Goal: Task Accomplishment & Management: Manage account settings

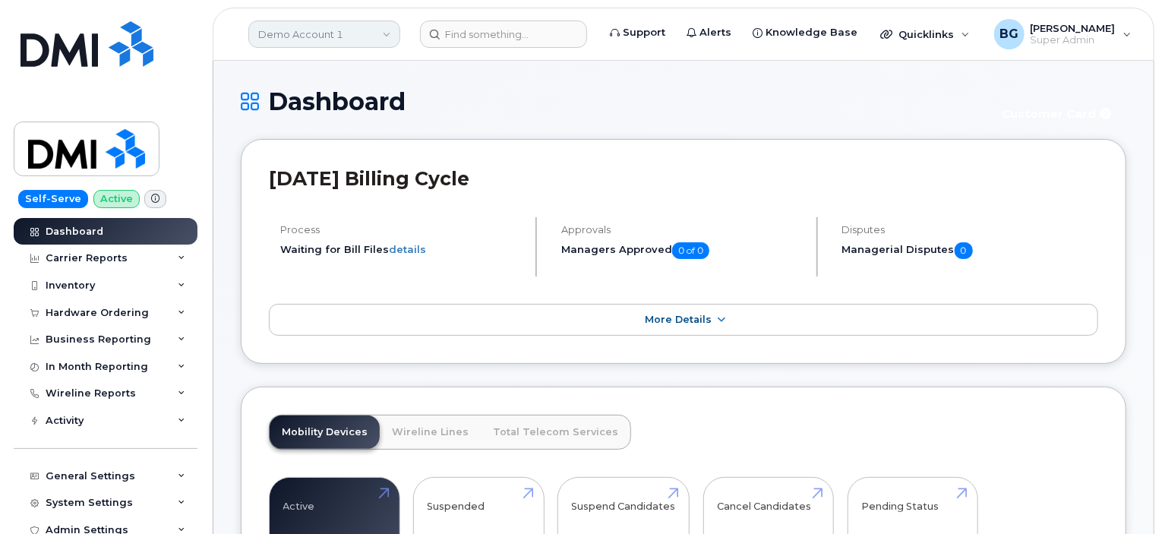
click at [289, 24] on link "Demo Account 1" at bounding box center [324, 33] width 152 height 27
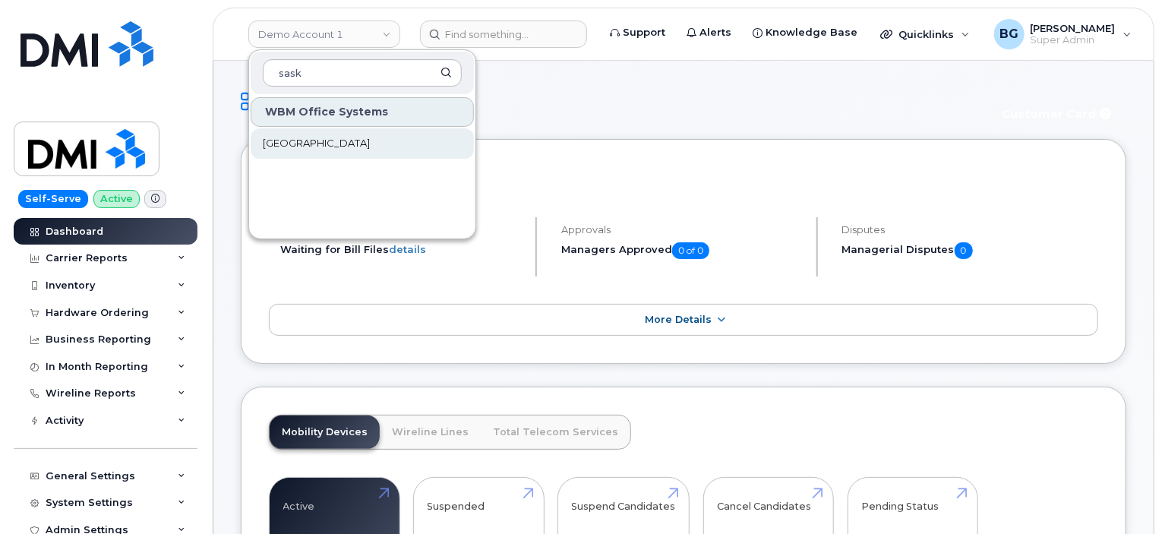
type input "sask"
click at [339, 145] on span "[GEOGRAPHIC_DATA]" at bounding box center [316, 143] width 107 height 15
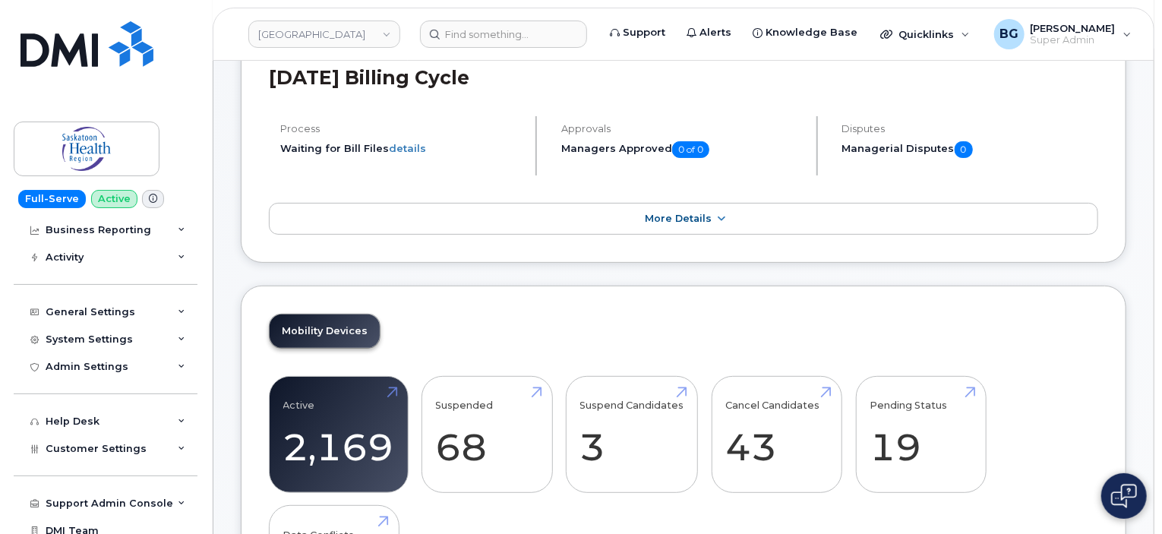
scroll to position [95, 0]
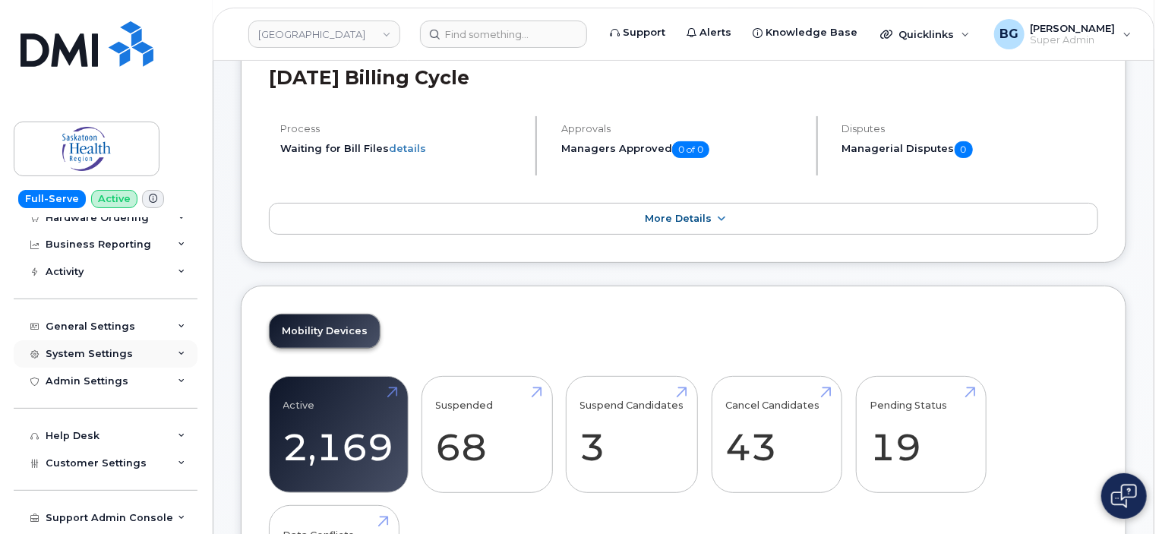
click at [84, 344] on div "System Settings" at bounding box center [106, 353] width 184 height 27
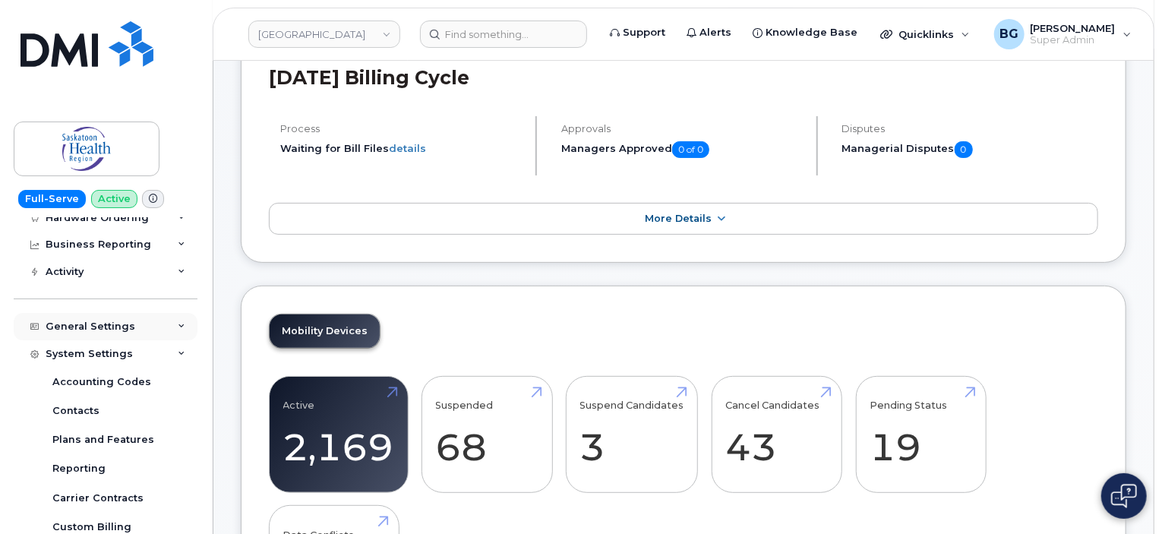
click at [88, 329] on div "General Settings" at bounding box center [91, 326] width 90 height 12
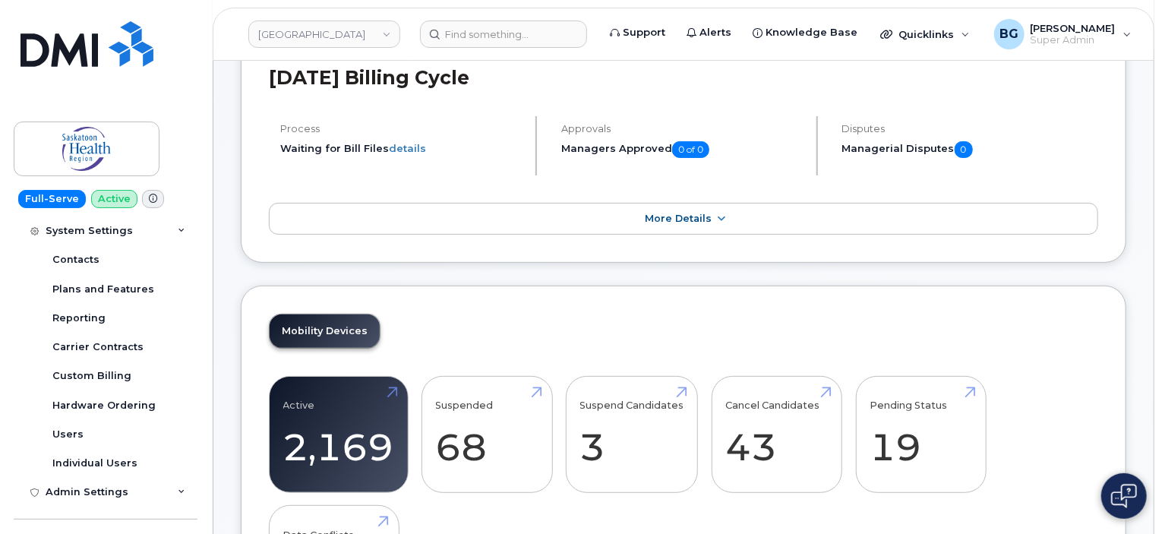
scroll to position [500, 0]
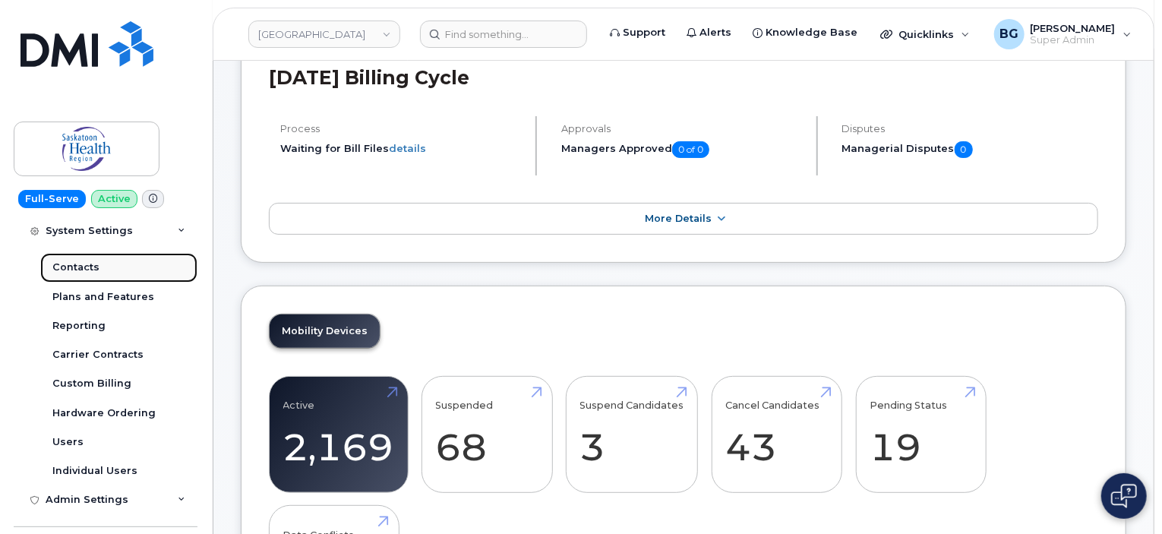
click at [79, 263] on div "Contacts" at bounding box center [75, 267] width 47 height 14
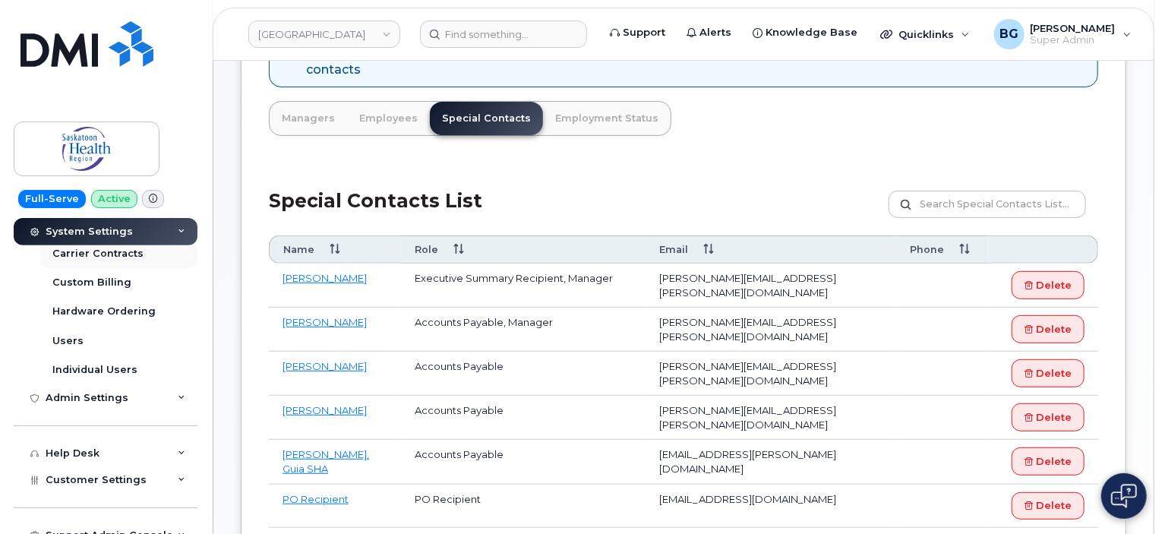
scroll to position [354, 0]
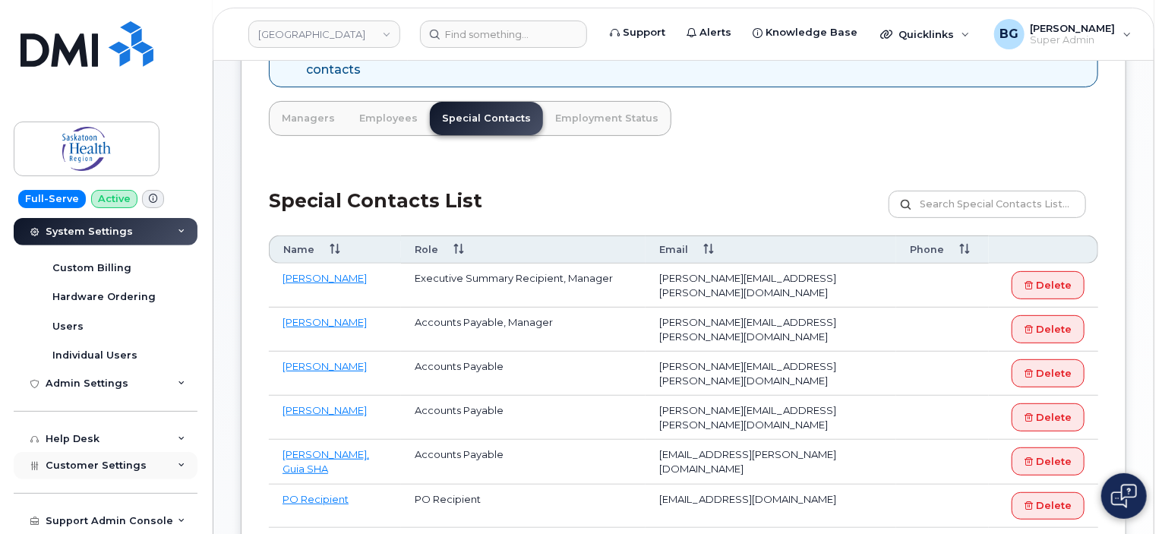
click at [90, 464] on span "Customer Settings" at bounding box center [96, 464] width 101 height 11
click at [71, 489] on div "General" at bounding box center [73, 494] width 42 height 14
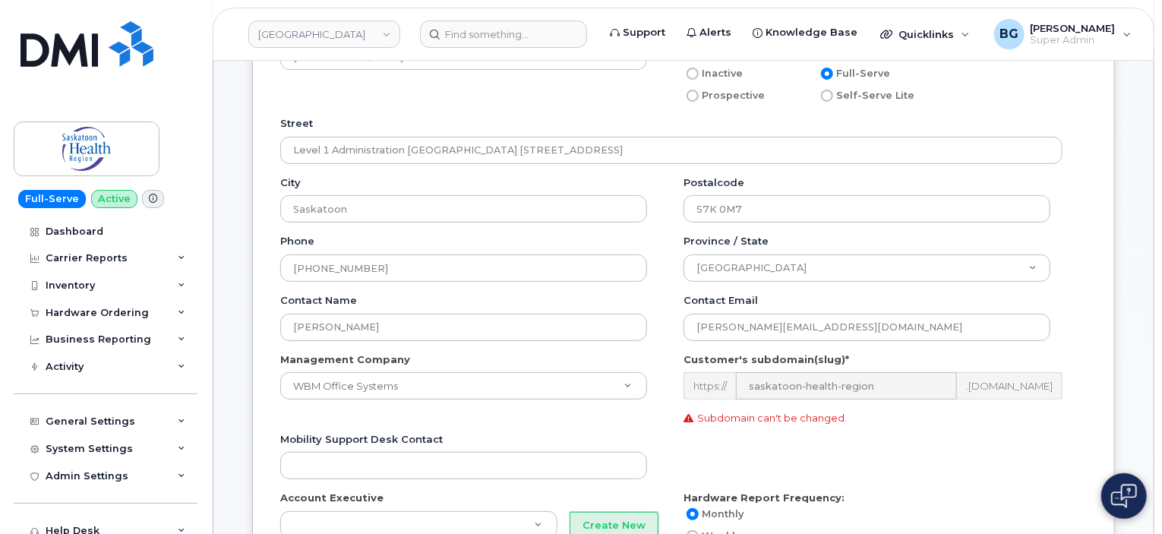
scroll to position [202, 0]
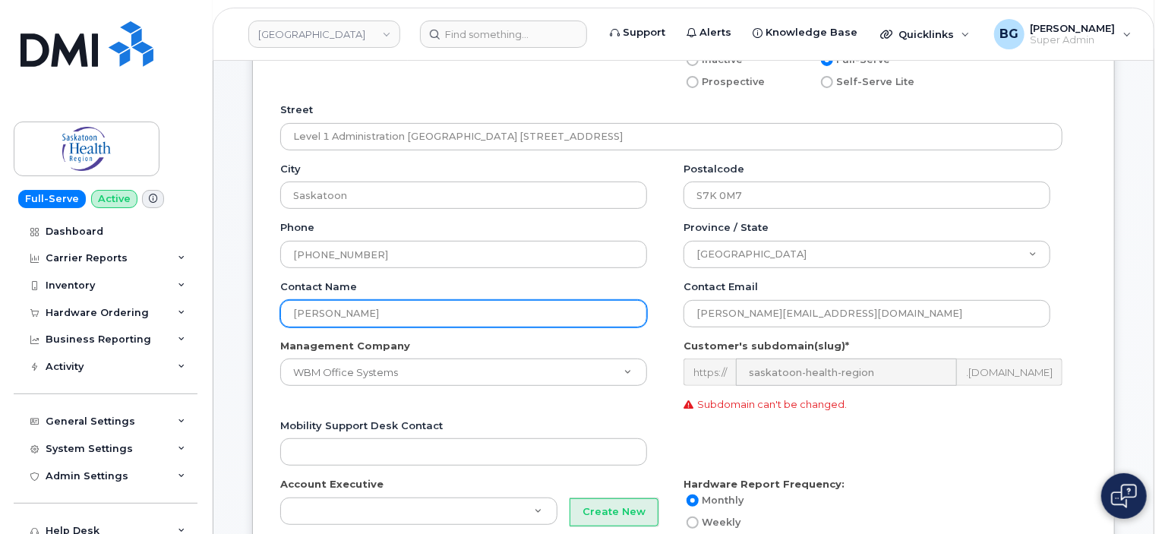
drag, startPoint x: 358, startPoint y: 307, endPoint x: 232, endPoint y: 307, distance: 126.8
paste input "Carrie Dornstauder"
type input "Carrie Dornstauder"
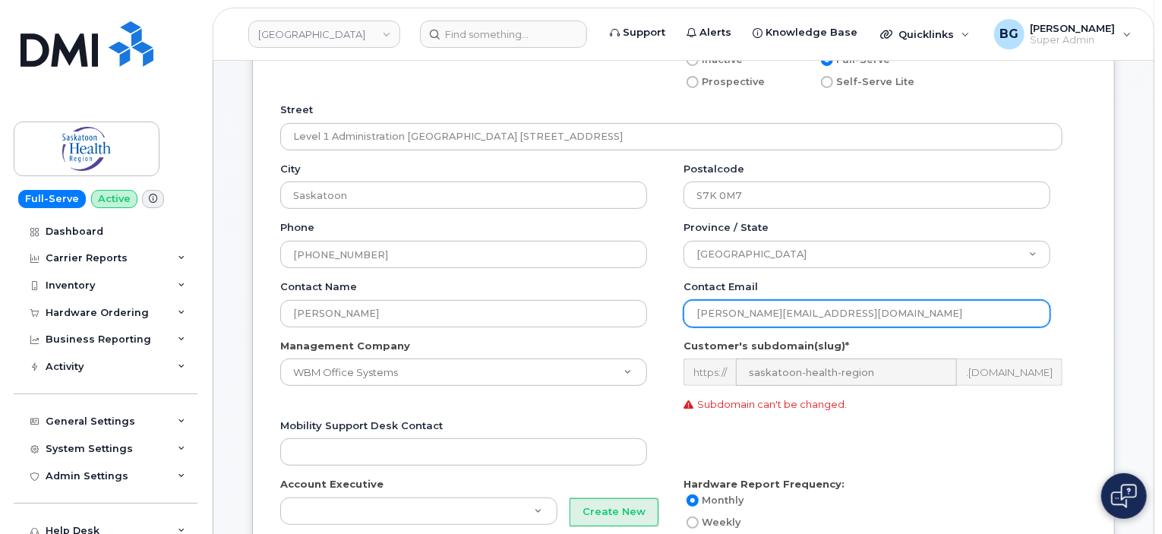
click at [755, 312] on input "Alison.Deck@saskatoonhealthregion.ca" at bounding box center [866, 313] width 367 height 27
paste input "Carrie.Dornstauder2@saskhealthauthority"
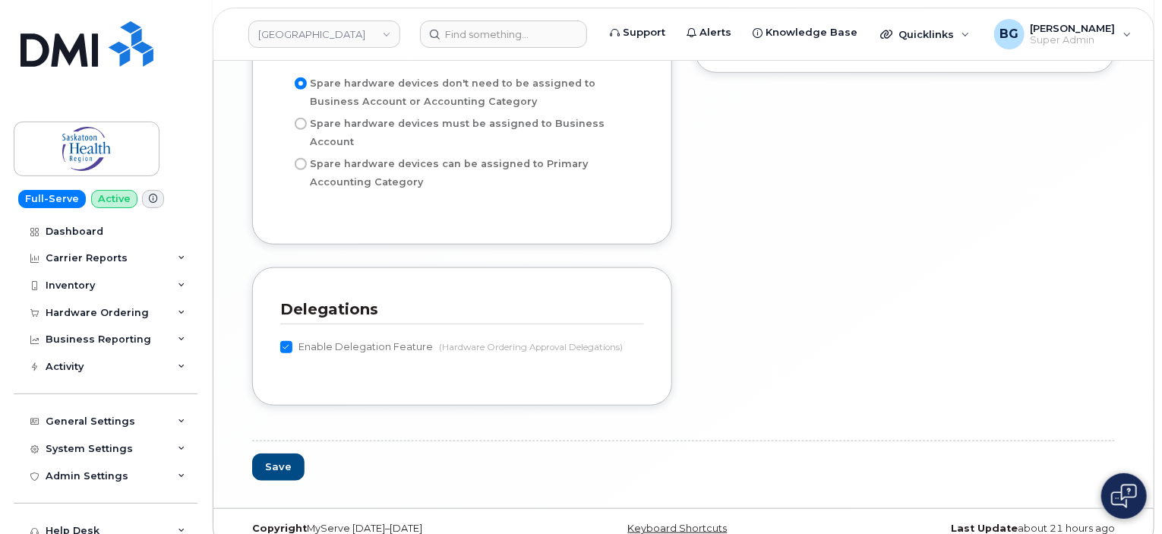
scroll to position [3488, 0]
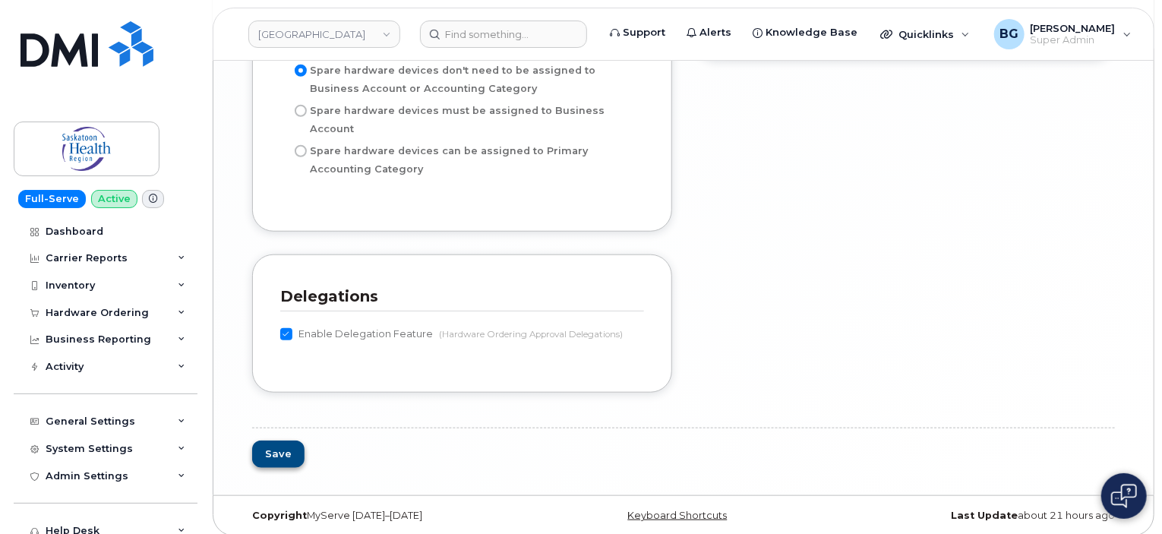
type input "[PERSON_NAME][EMAIL_ADDRESS][DOMAIN_NAME]"
click at [293, 440] on button "Save" at bounding box center [278, 454] width 52 height 28
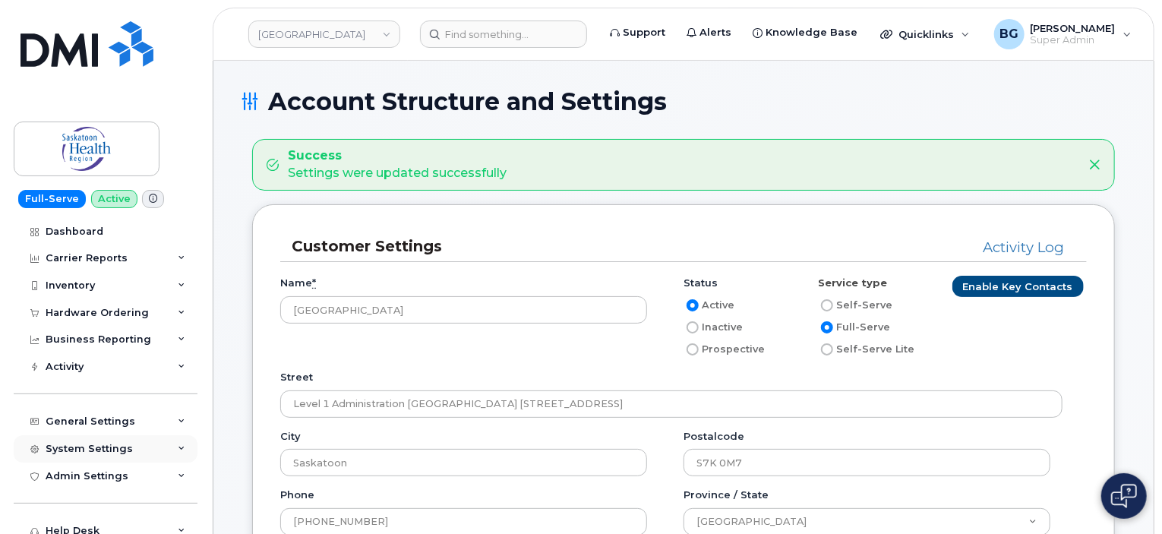
click at [93, 451] on div "System Settings" at bounding box center [89, 449] width 87 height 12
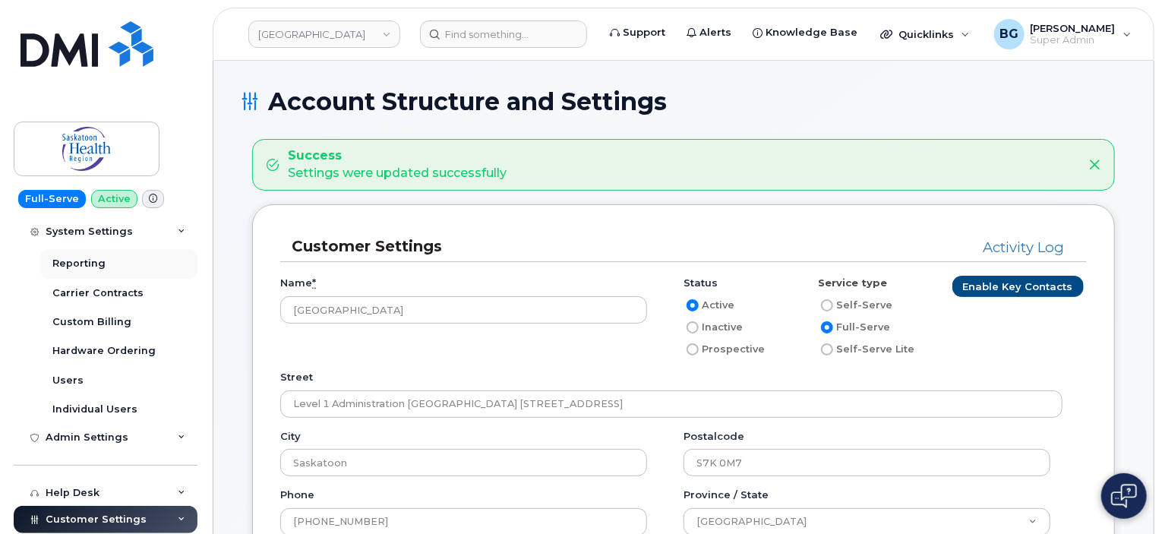
scroll to position [304, 0]
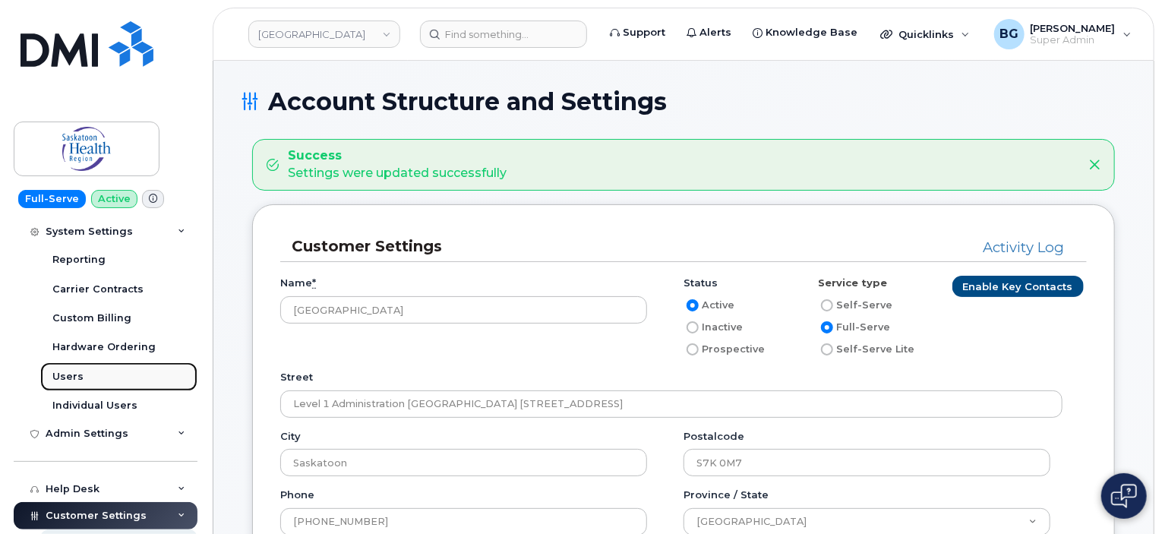
click at [65, 367] on link "Users" at bounding box center [118, 376] width 157 height 29
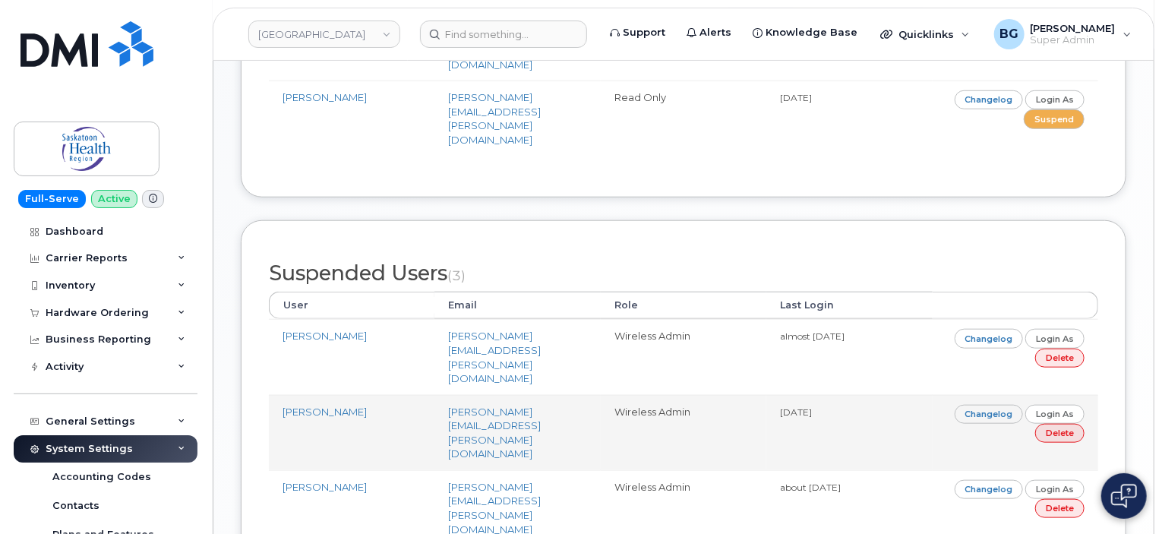
scroll to position [607, 0]
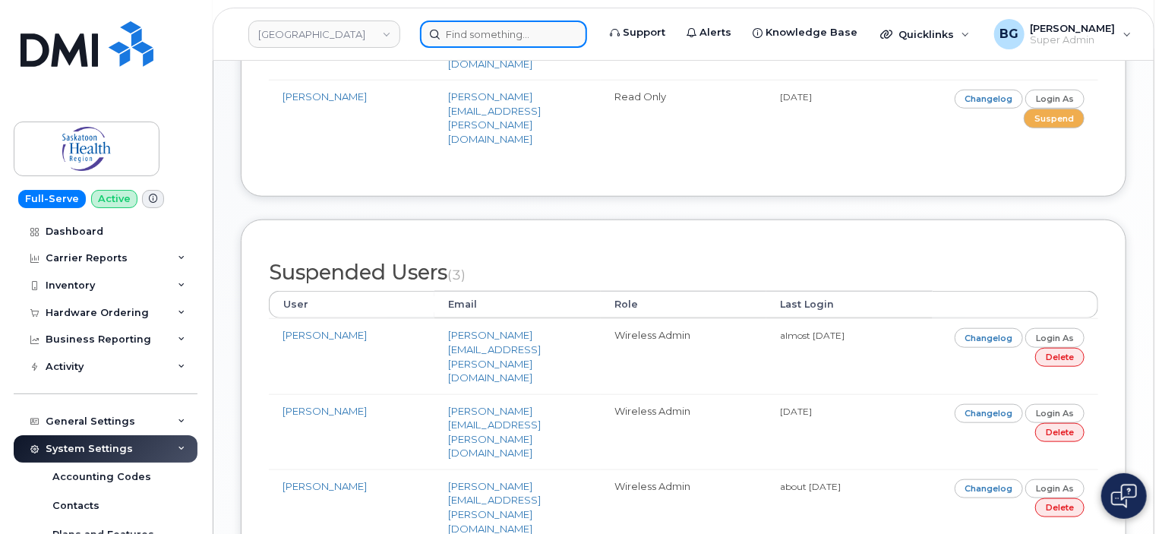
click at [496, 37] on input at bounding box center [503, 33] width 167 height 27
paste input "Rosemary.Nazar@saskhealthauthority.ca"
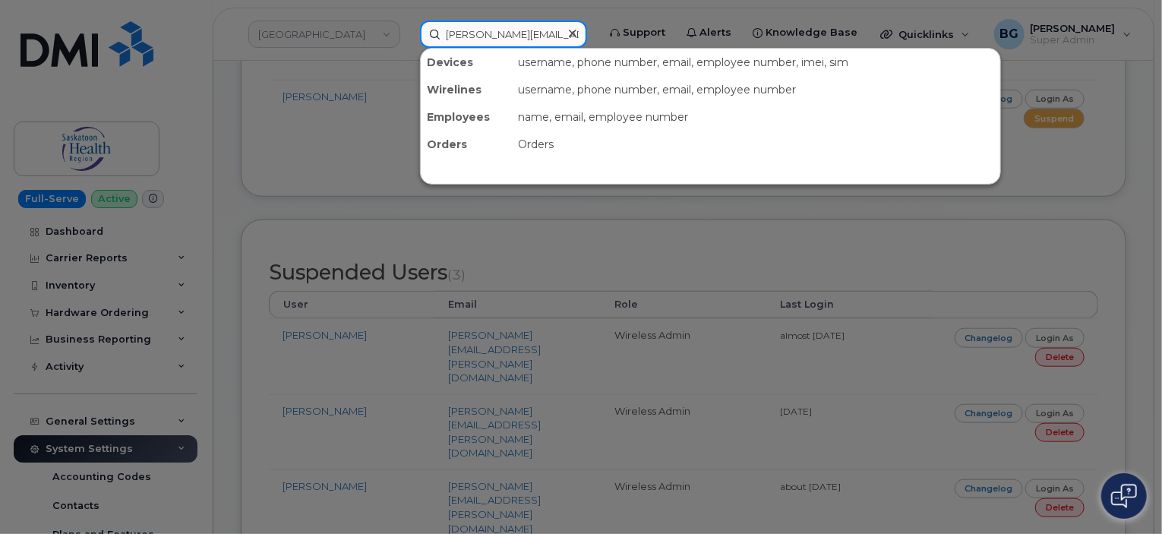
scroll to position [0, 46]
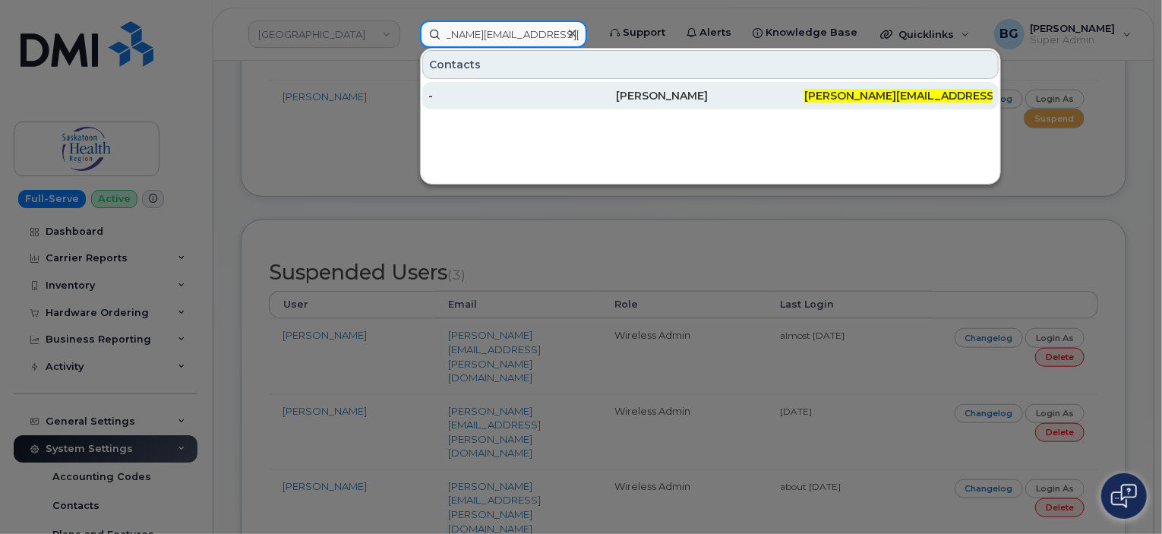
type input "Rosemary.Nazar@saskhealthauthority.ca"
click at [651, 93] on div "Rosemary Nazar" at bounding box center [711, 95] width 188 height 15
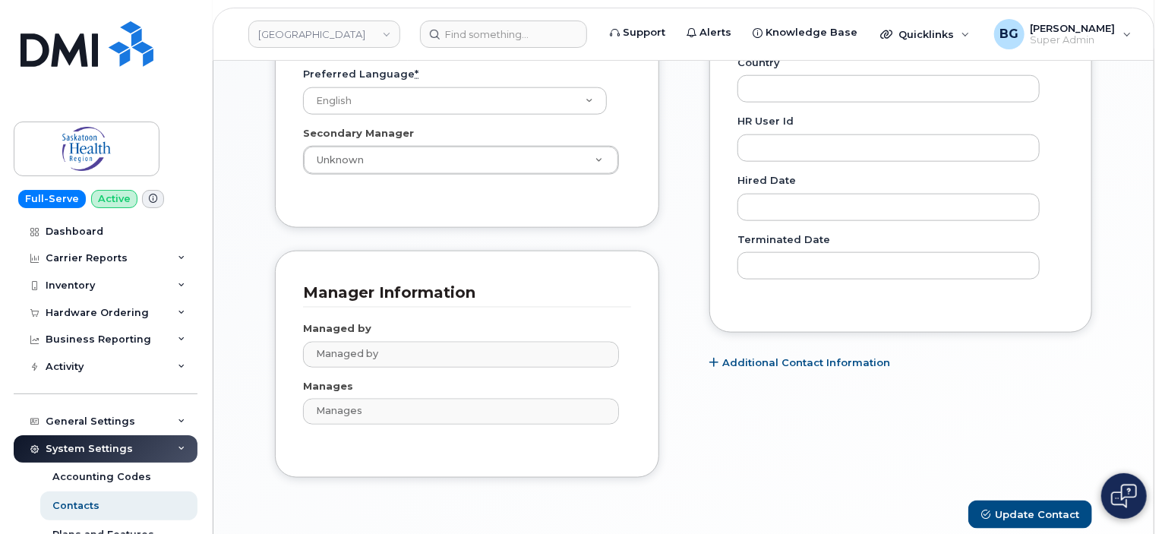
scroll to position [809, 0]
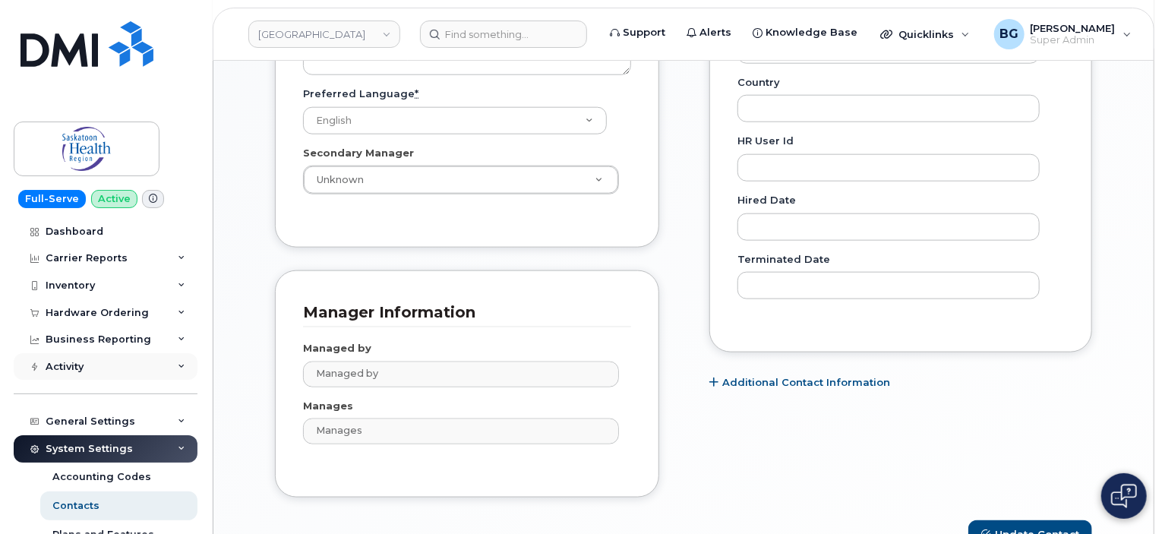
click at [83, 365] on div "Activity" at bounding box center [65, 367] width 38 height 12
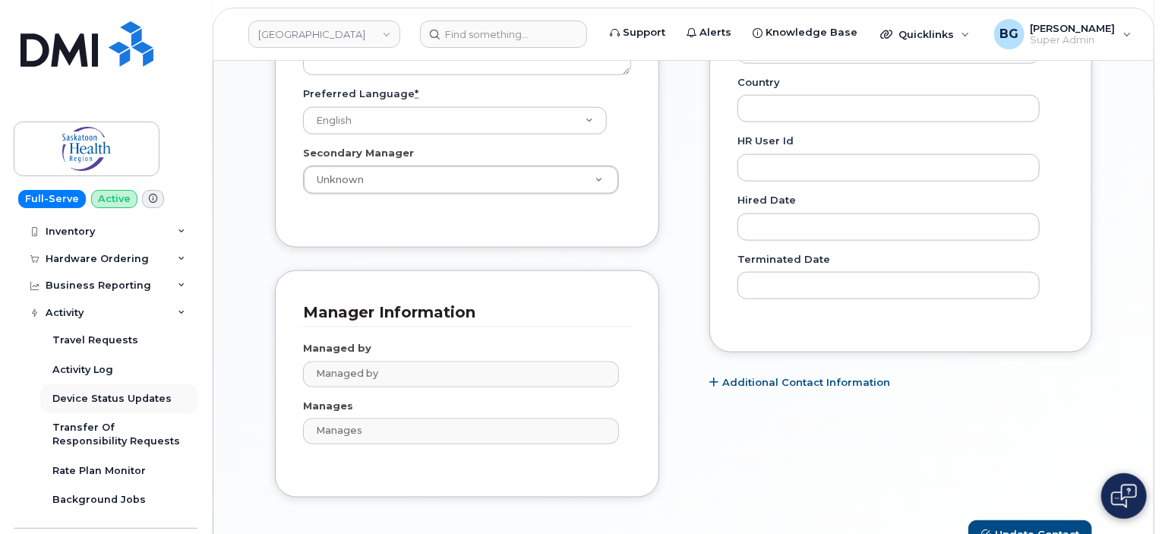
scroll to position [101, 0]
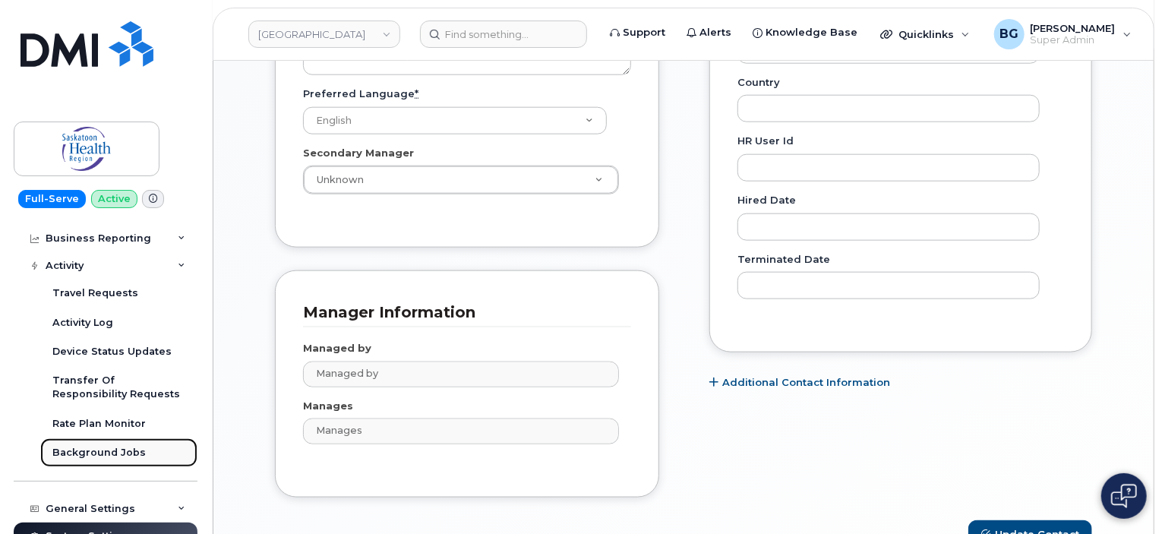
click at [96, 449] on div "Background Jobs" at bounding box center [98, 453] width 93 height 14
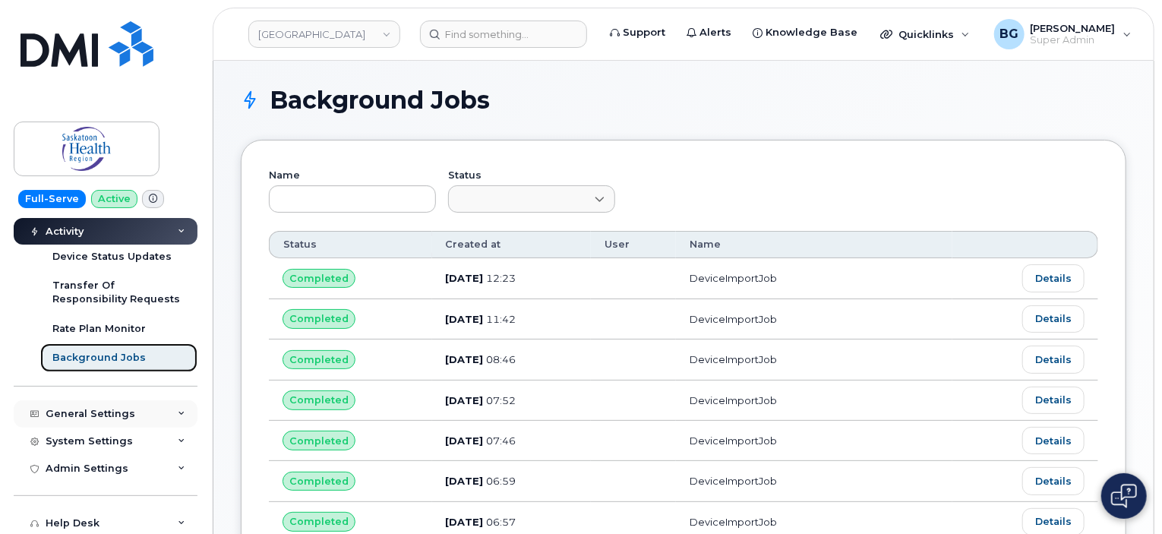
scroll to position [202, 0]
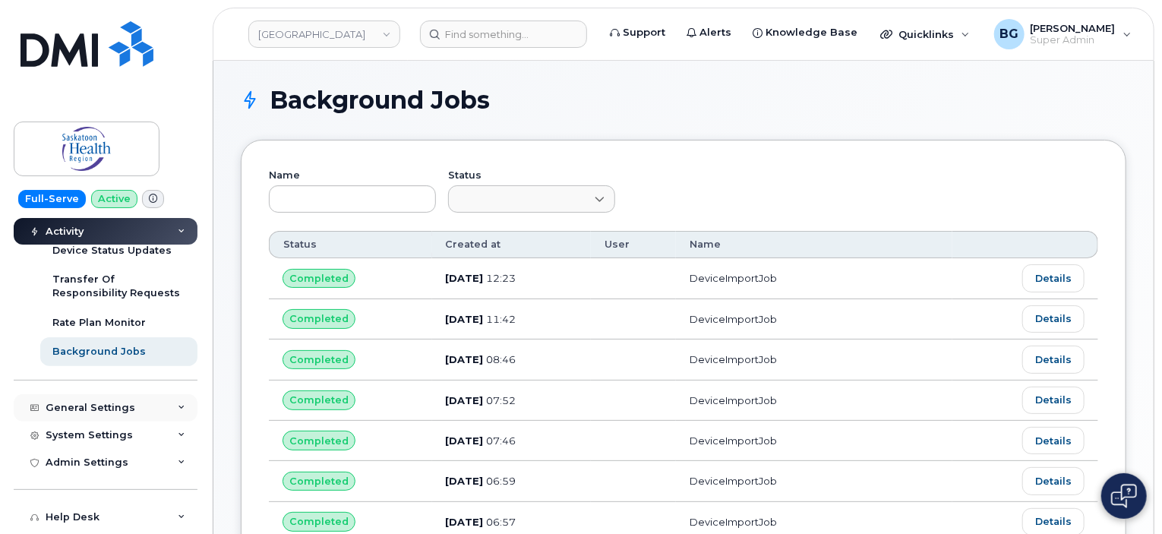
click at [92, 408] on div "General Settings" at bounding box center [91, 408] width 90 height 12
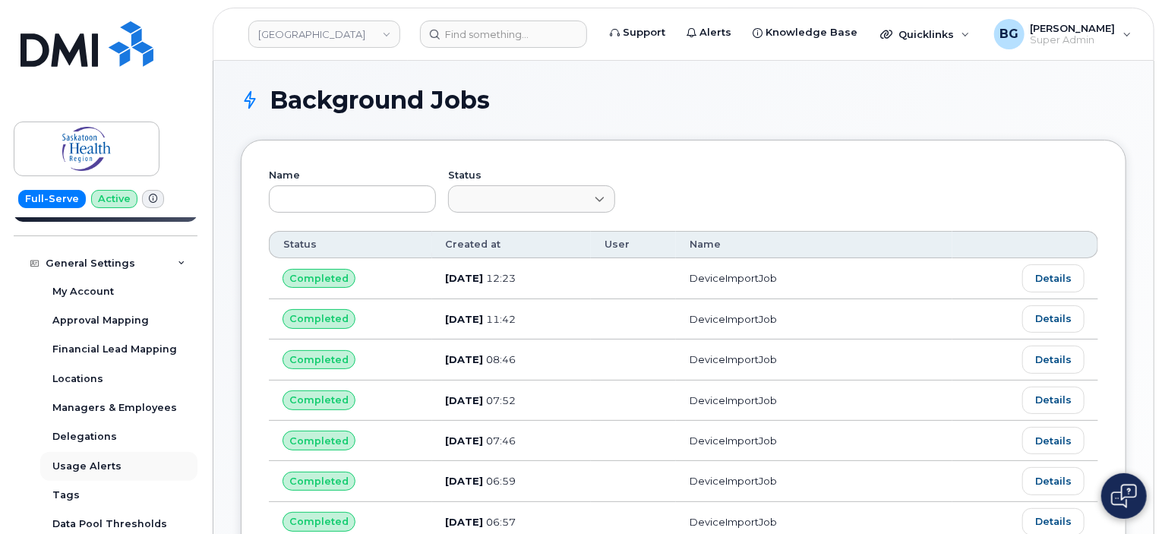
scroll to position [354, 0]
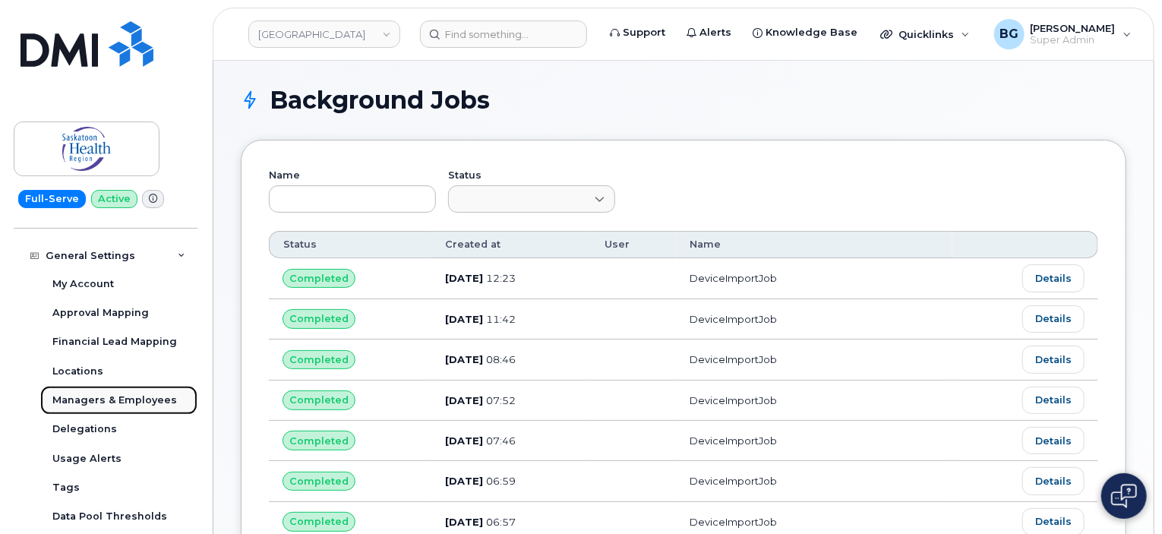
click at [100, 399] on div "Managers & Employees" at bounding box center [114, 400] width 125 height 14
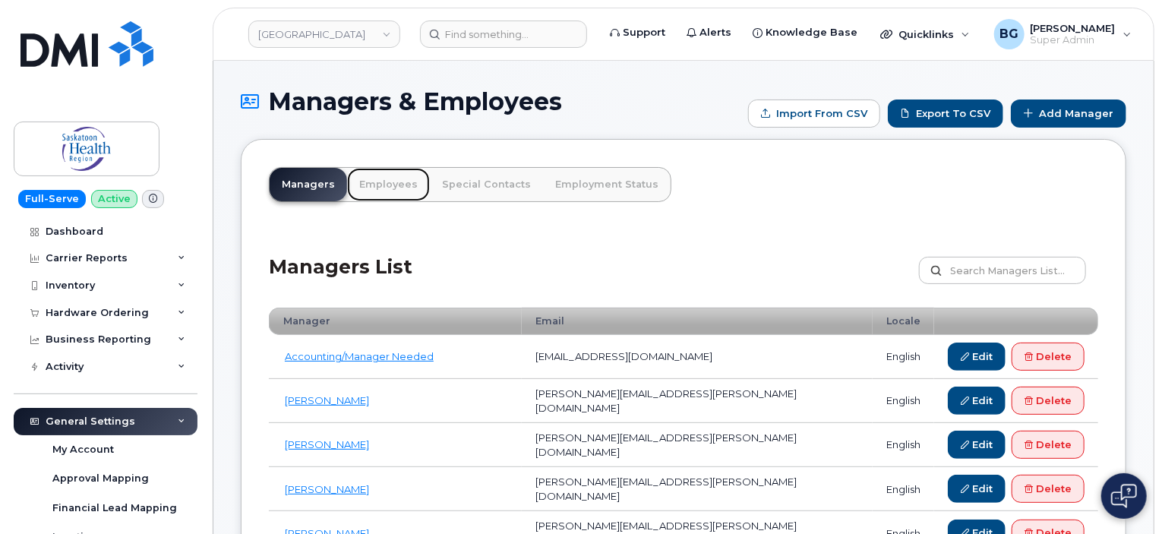
click at [374, 184] on link "Employees" at bounding box center [388, 184] width 83 height 33
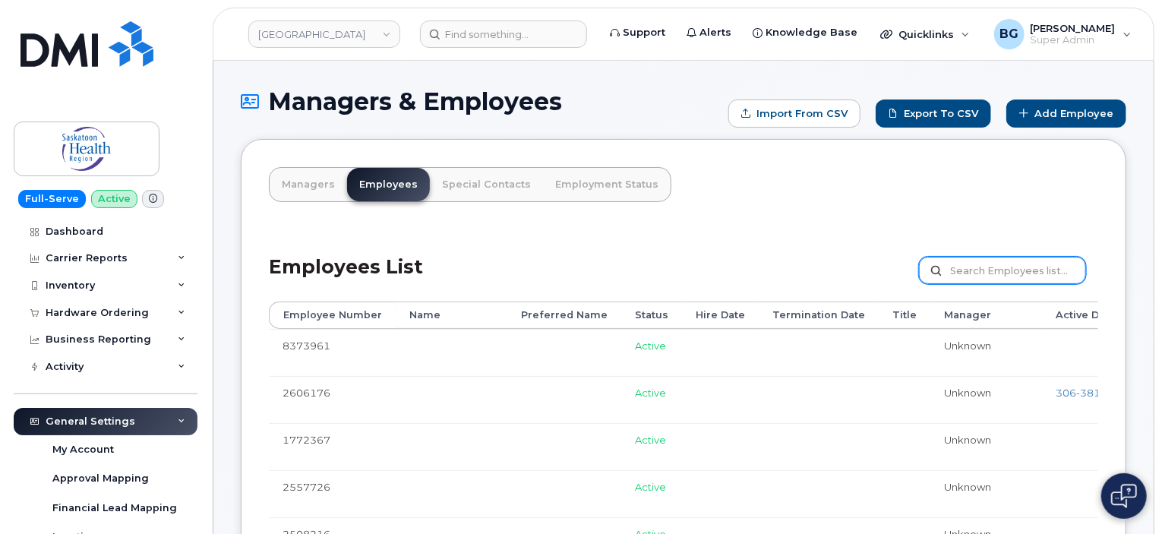
click at [1033, 273] on input "text" at bounding box center [1002, 270] width 167 height 27
type input "rosemarhy"
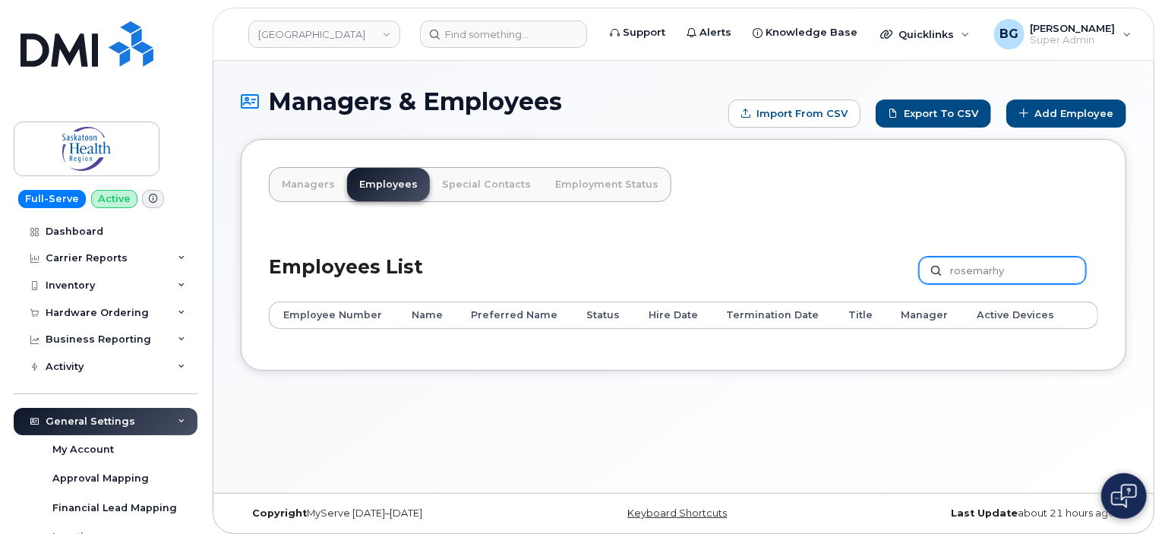
click at [999, 268] on input "rosemarhy" at bounding box center [1002, 270] width 167 height 27
type input "[PERSON_NAME]"
click at [301, 181] on link "Managers" at bounding box center [308, 184] width 77 height 33
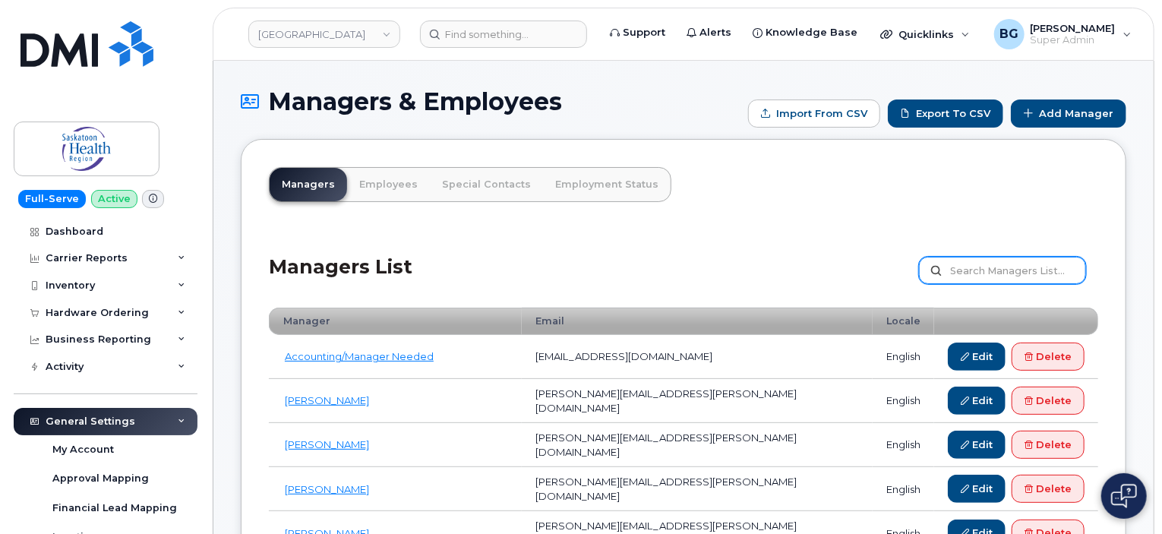
click at [1008, 276] on input "text" at bounding box center [1002, 270] width 167 height 27
type input "[PERSON_NAME]"
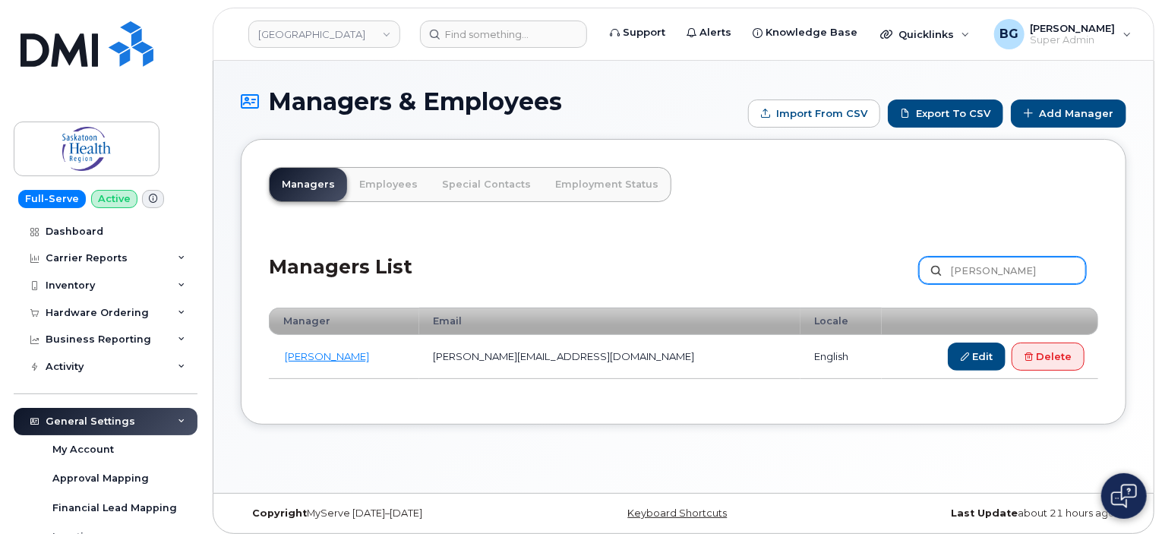
drag, startPoint x: 1008, startPoint y: 273, endPoint x: 900, endPoint y: 285, distance: 109.3
click at [910, 282] on div "Managers List rosemary Customize Filter Refresh Export" at bounding box center [683, 265] width 829 height 72
type input "carrie"
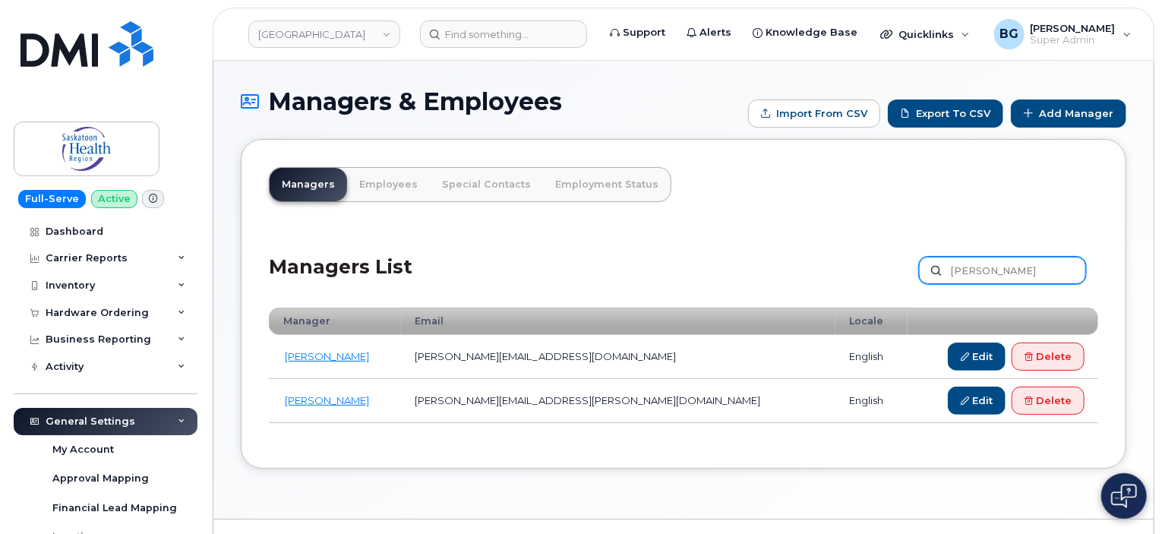
click at [993, 270] on input "[PERSON_NAME]" at bounding box center [1002, 270] width 167 height 27
type input "[PERSON_NAME]"
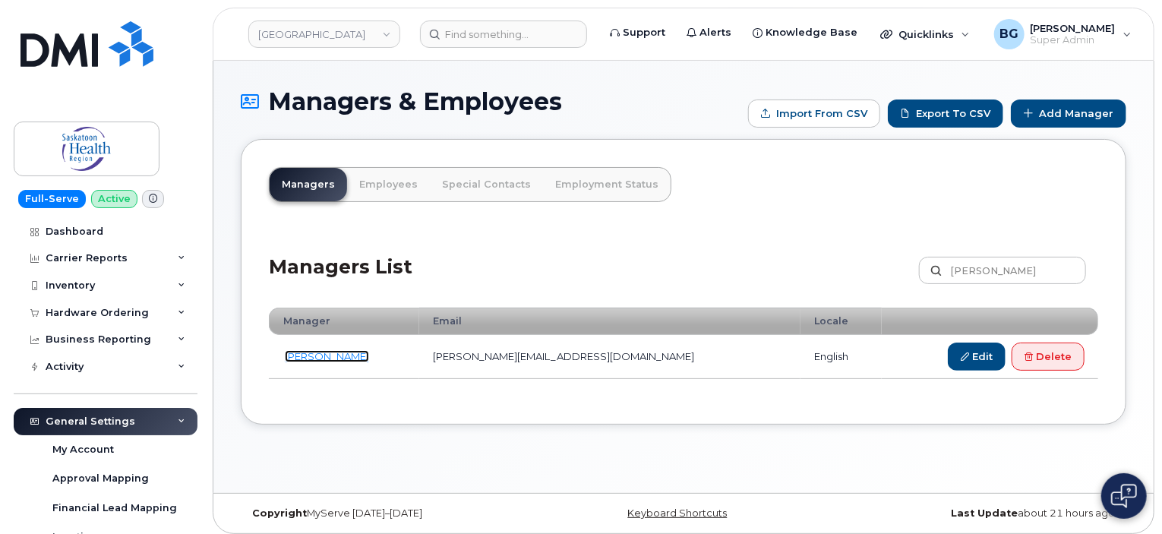
click at [339, 358] on link "[PERSON_NAME]" at bounding box center [327, 356] width 84 height 12
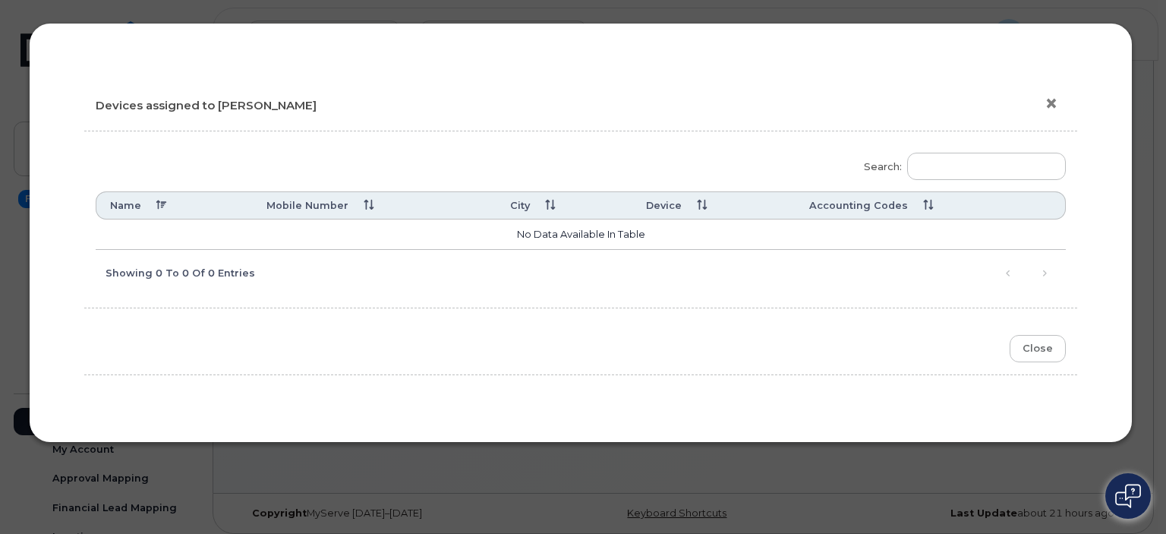
click at [1052, 97] on button "×" at bounding box center [1055, 104] width 21 height 23
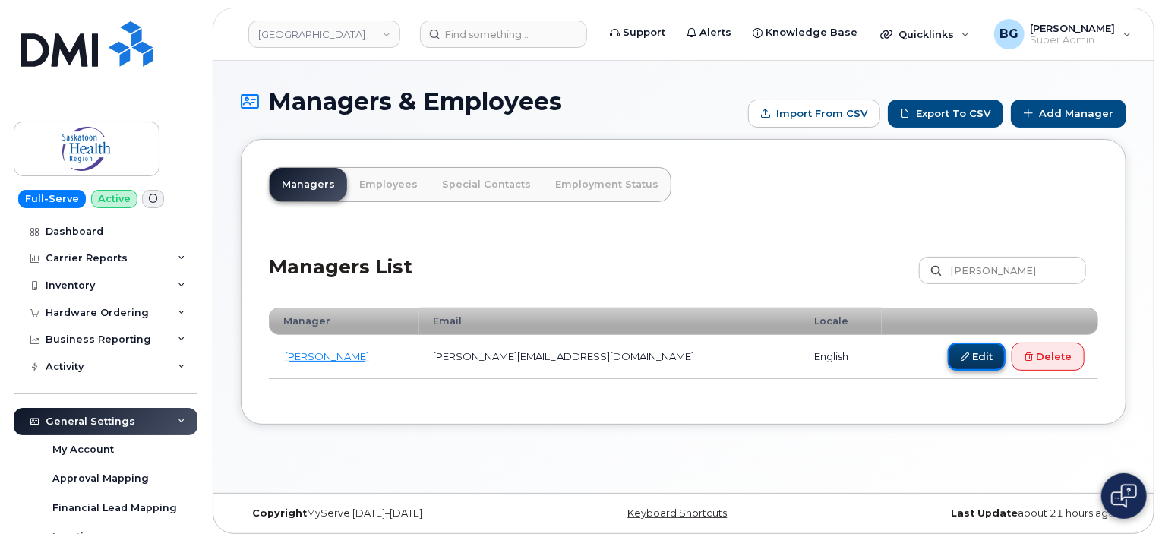
click at [975, 354] on link "Edit" at bounding box center [977, 356] width 58 height 28
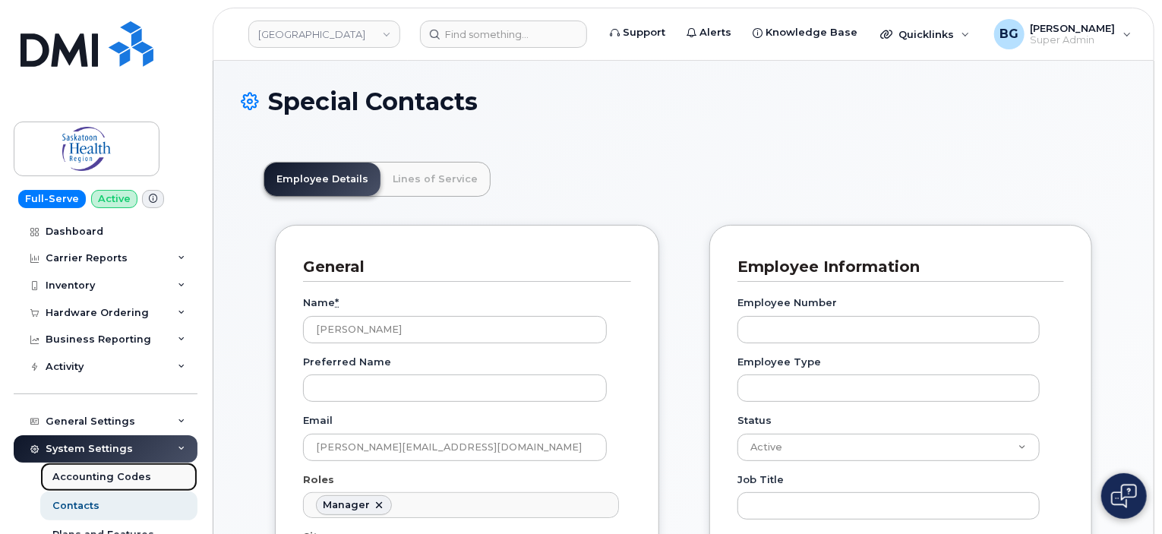
click at [104, 471] on div "Accounting Codes" at bounding box center [101, 477] width 99 height 14
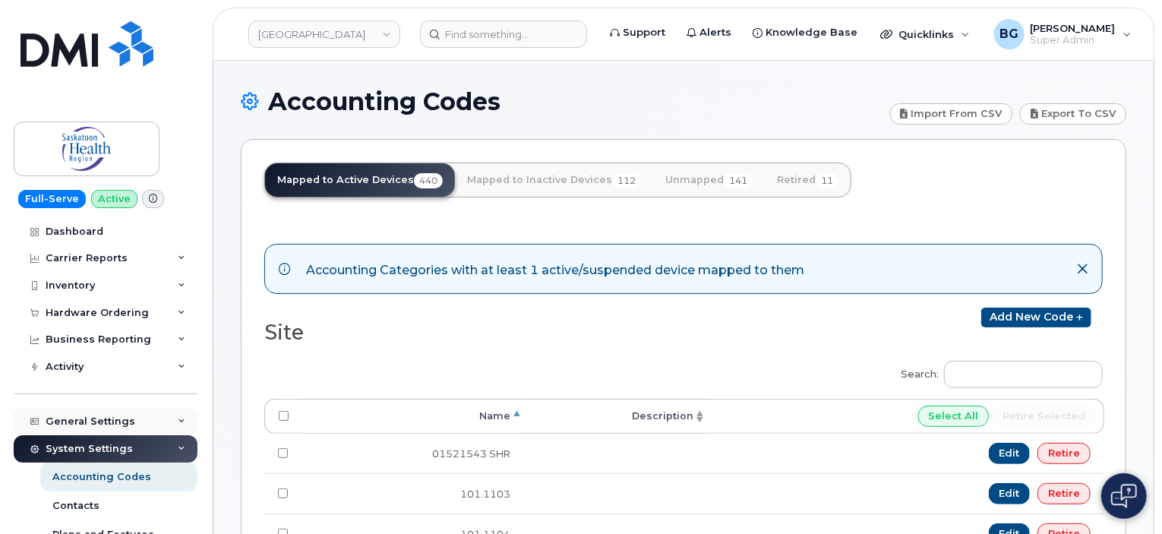
click at [85, 418] on div "General Settings" at bounding box center [91, 421] width 90 height 12
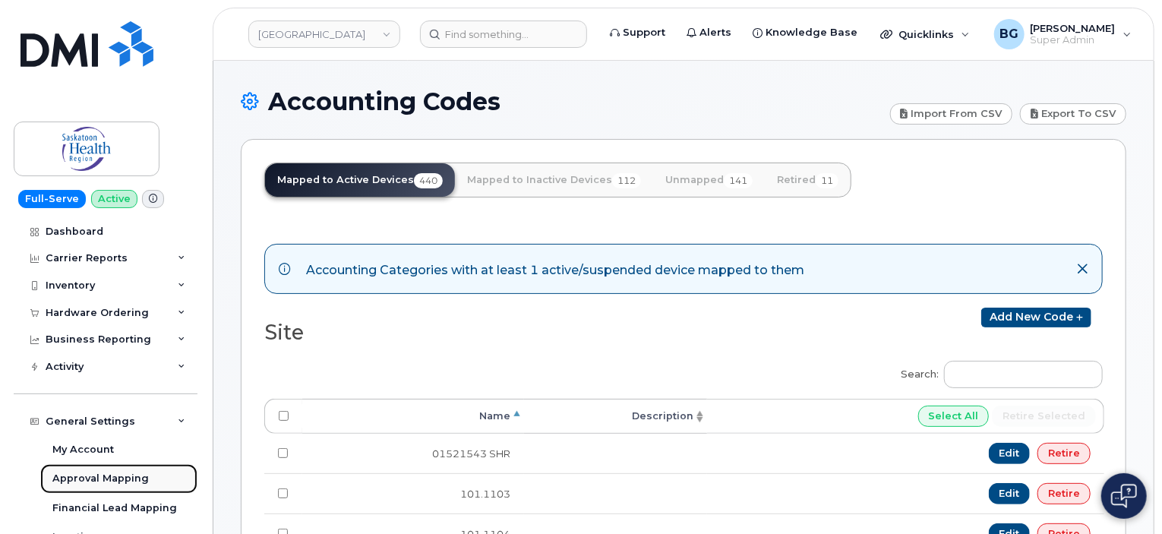
click at [87, 479] on div "Approval Mapping" at bounding box center [100, 478] width 96 height 14
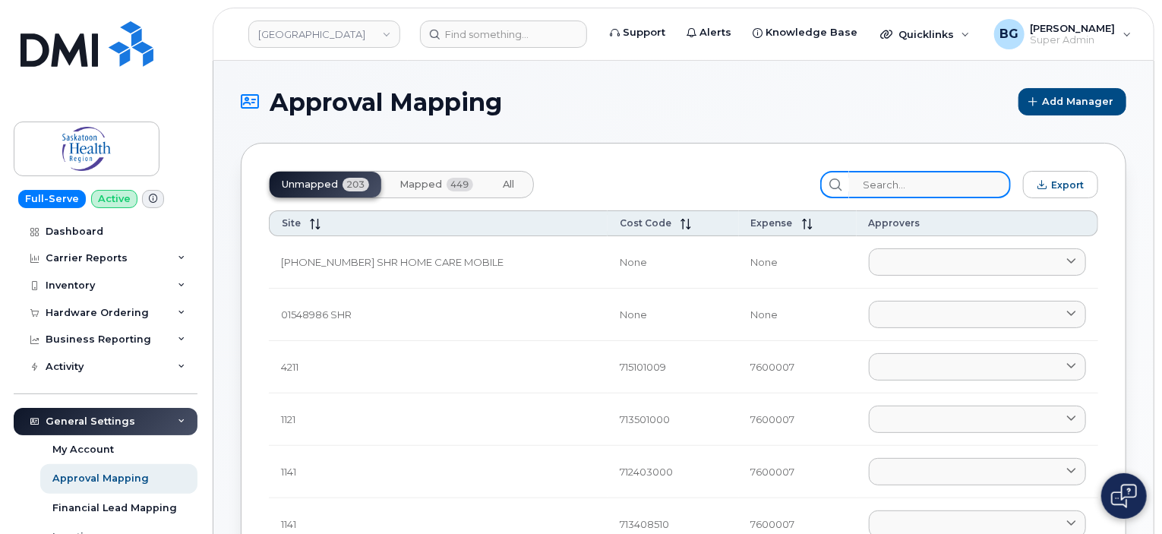
click at [941, 184] on input "search" at bounding box center [930, 184] width 162 height 27
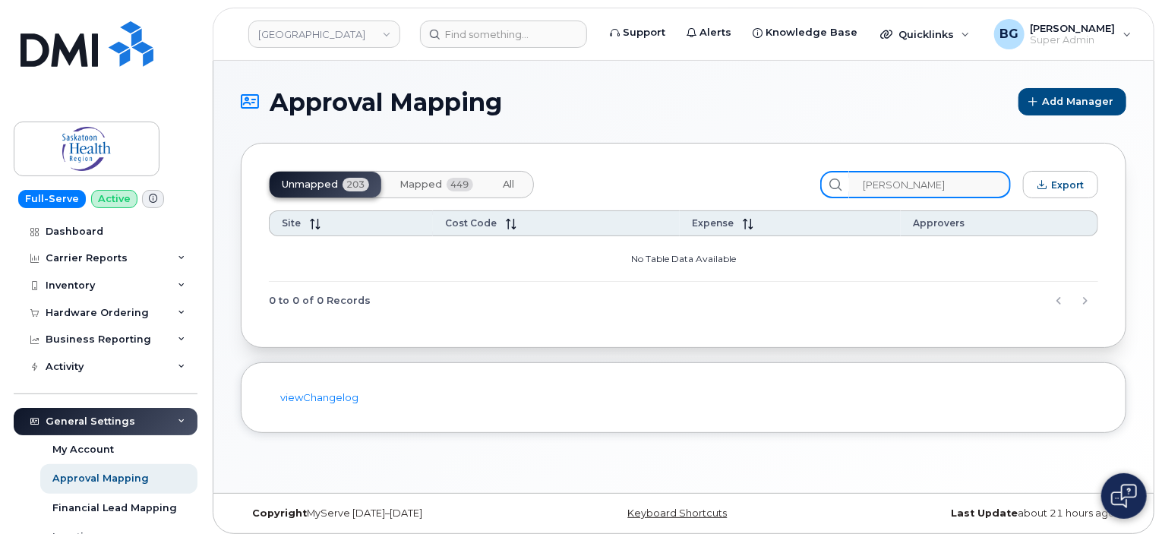
type input "[PERSON_NAME]"
drag, startPoint x: 428, startPoint y: 184, endPoint x: 437, endPoint y: 181, distance: 9.6
click at [430, 184] on span "Mapped" at bounding box center [420, 184] width 43 height 12
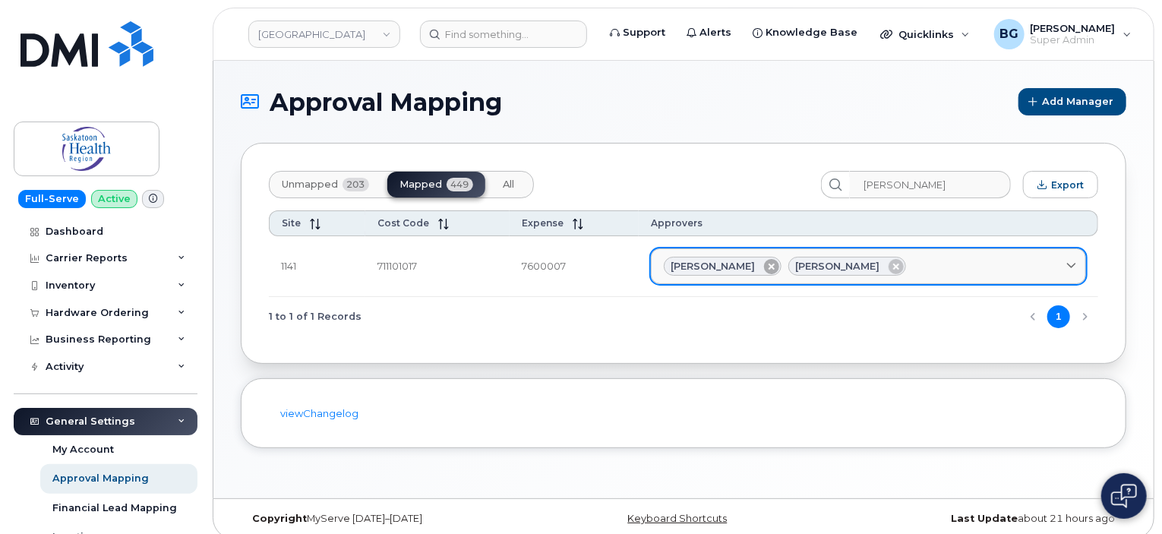
click at [779, 263] on icon at bounding box center [771, 266] width 15 height 15
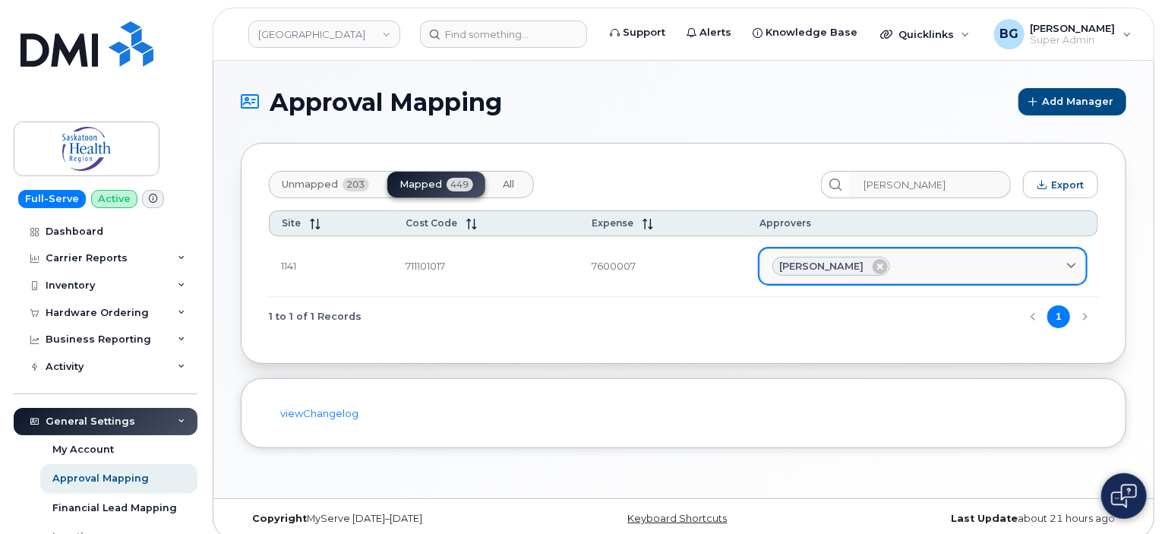
click at [950, 263] on div "[PERSON_NAME]" at bounding box center [922, 267] width 301 height 20
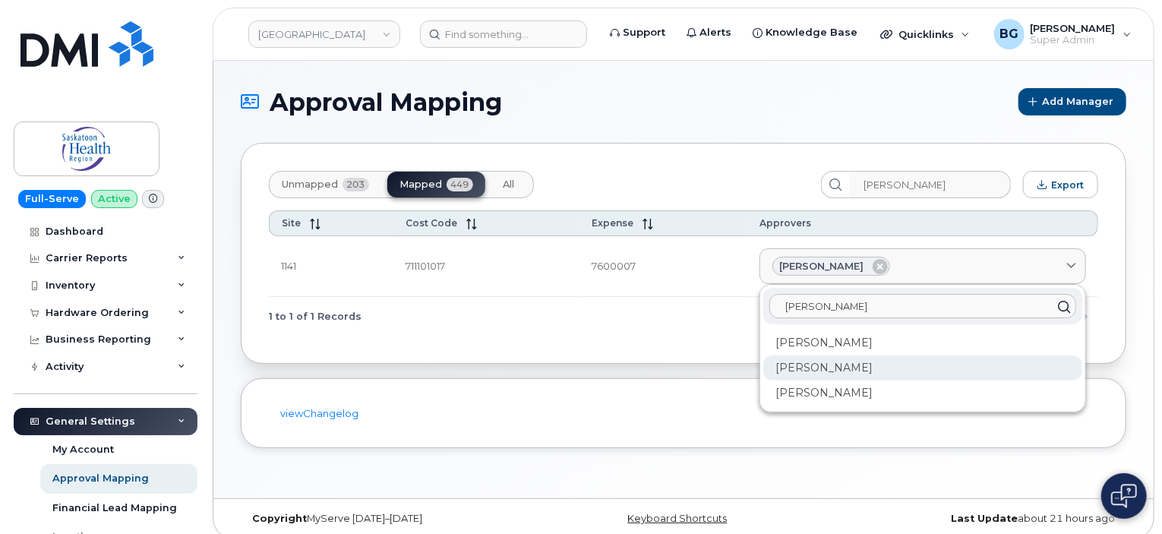
type input "[PERSON_NAME]"
click at [838, 369] on div "[PERSON_NAME]" at bounding box center [922, 367] width 319 height 25
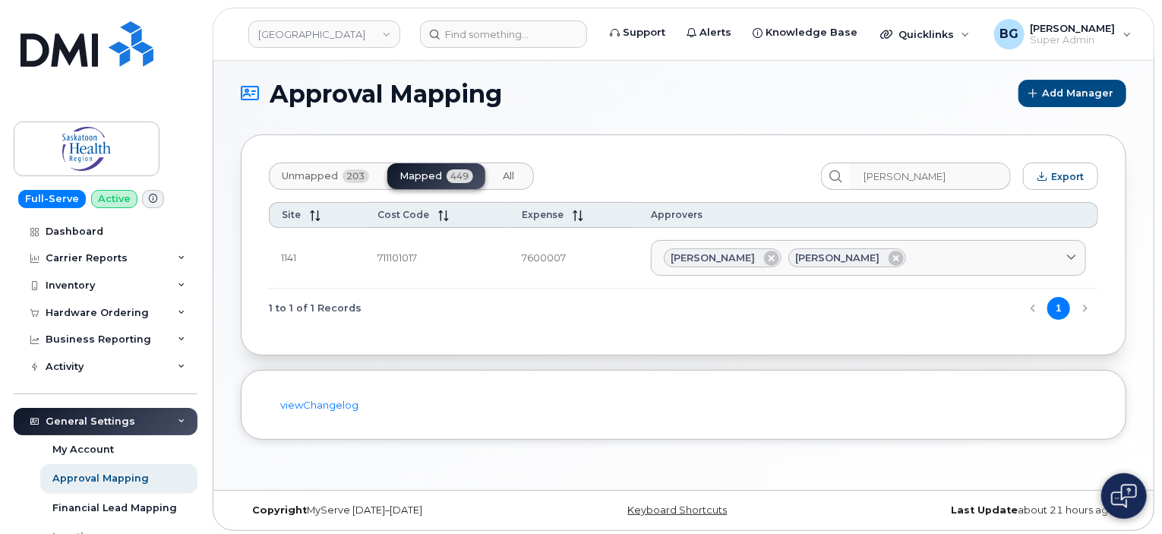
scroll to position [11, 0]
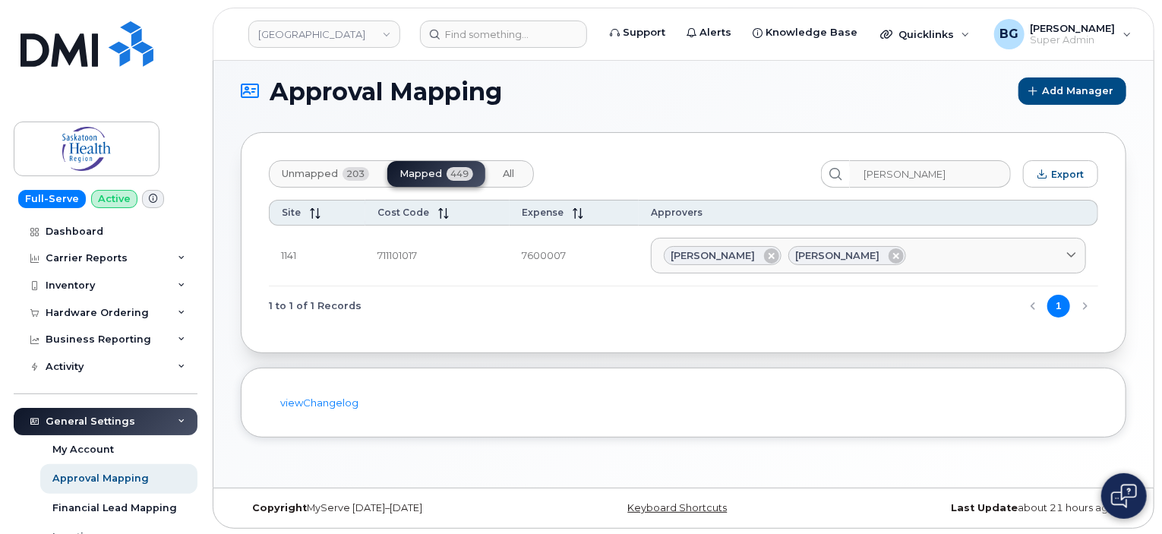
click at [886, 373] on div "viewChangelog" at bounding box center [683, 402] width 885 height 71
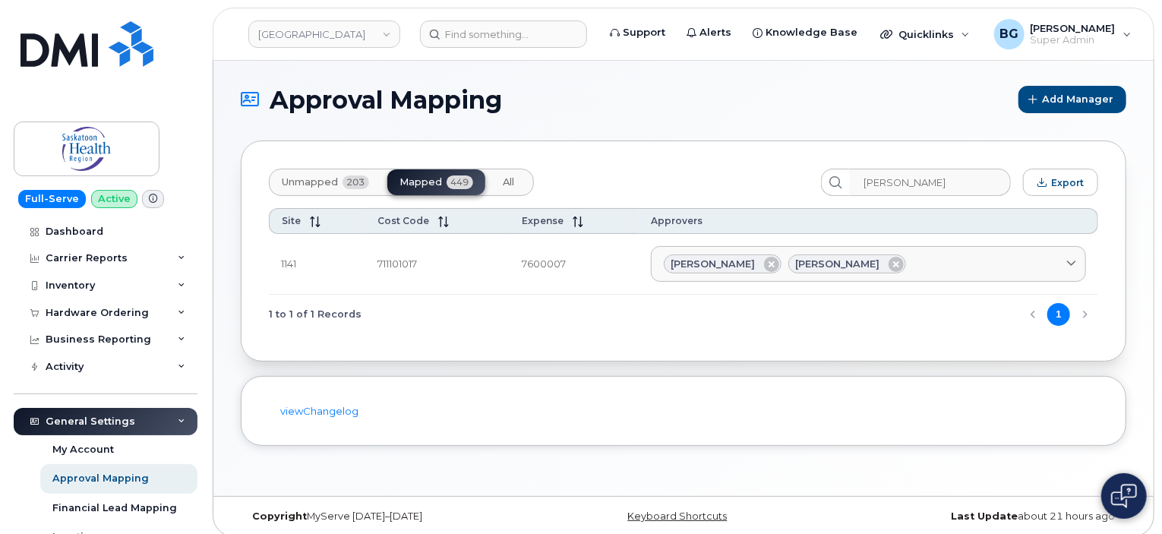
scroll to position [0, 0]
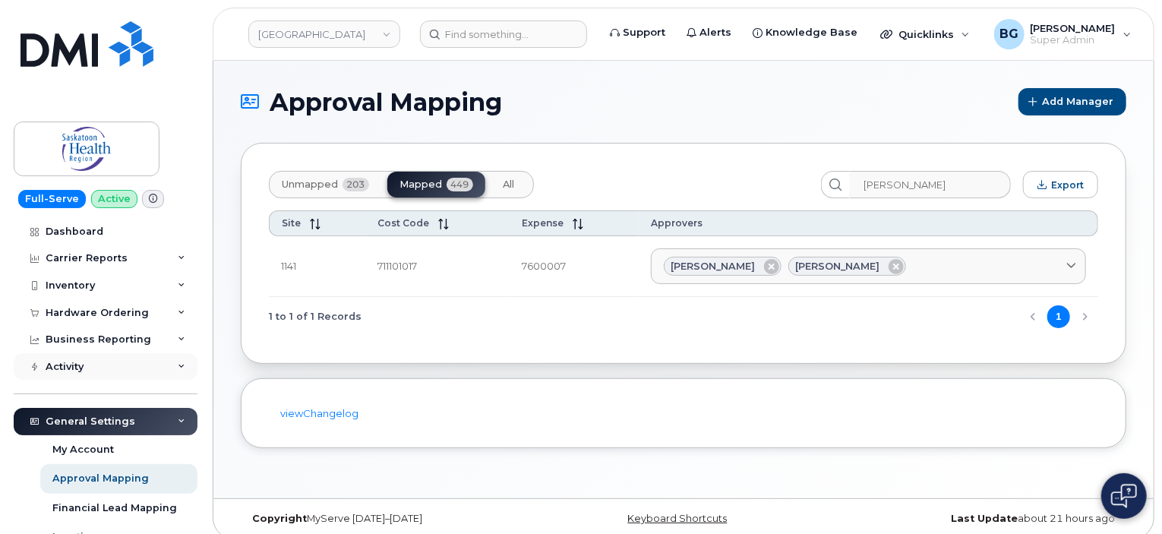
click at [64, 367] on div "Activity" at bounding box center [65, 367] width 38 height 12
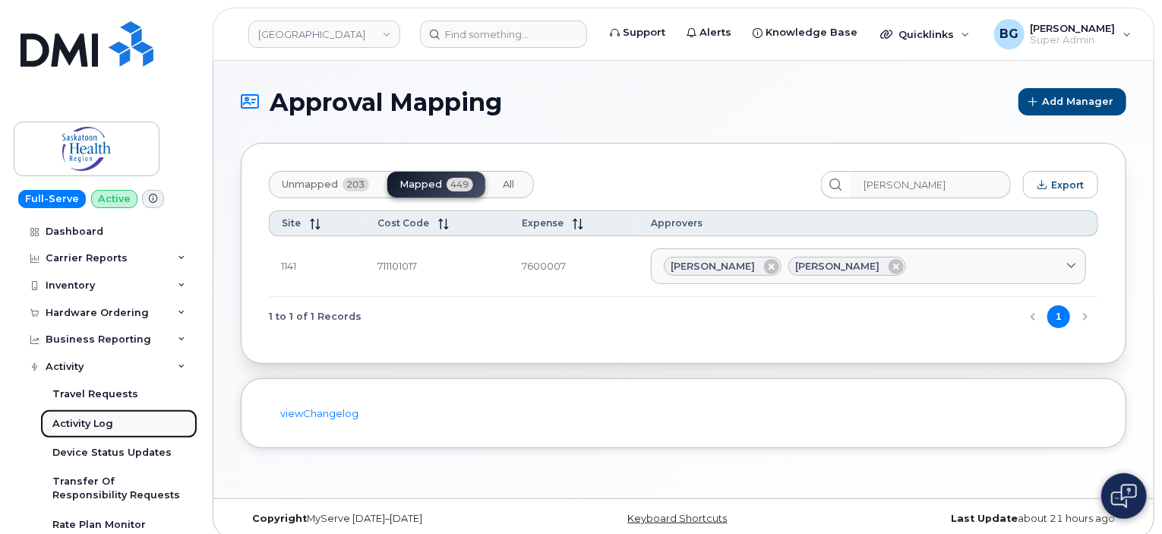
click at [96, 426] on div "Activity Log" at bounding box center [82, 424] width 61 height 14
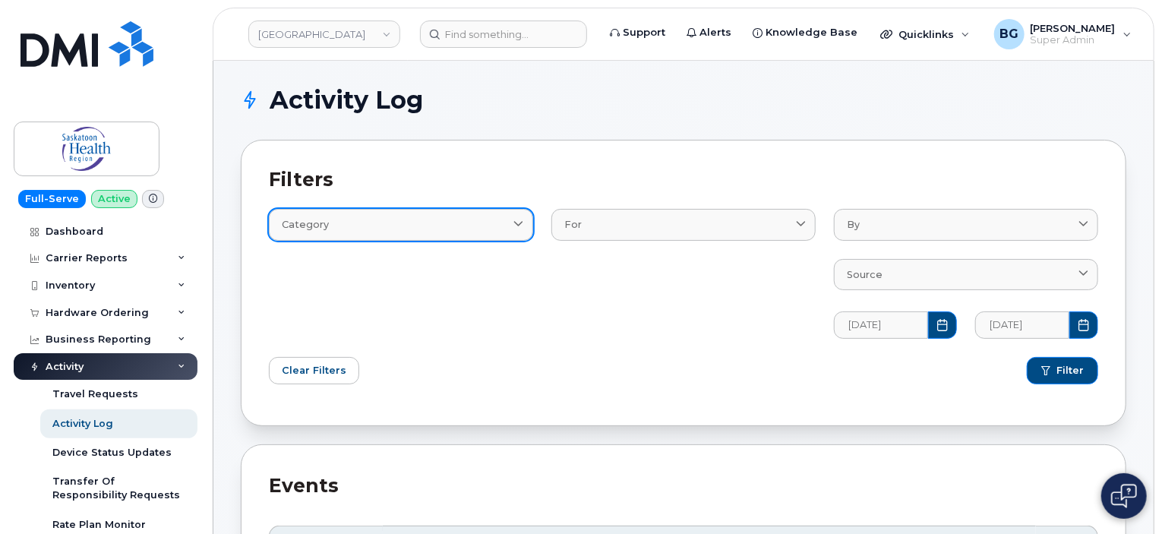
click at [478, 225] on div "Category" at bounding box center [401, 224] width 238 height 14
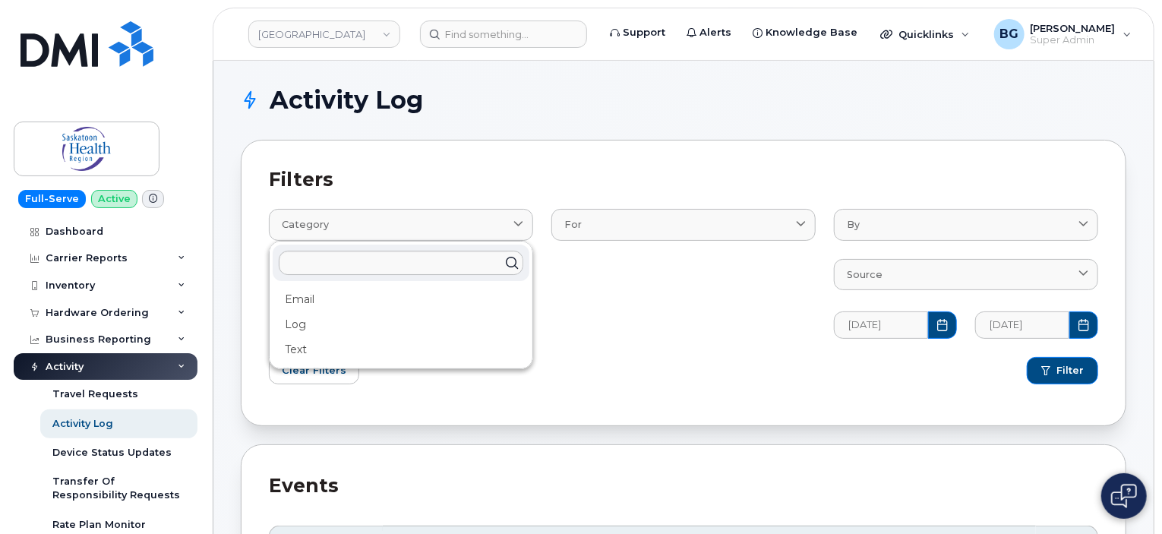
click at [784, 206] on div "For AccountingCategory Contact Customer Device DeviceRequests::StatusUpdateRequ…" at bounding box center [683, 264] width 282 height 166
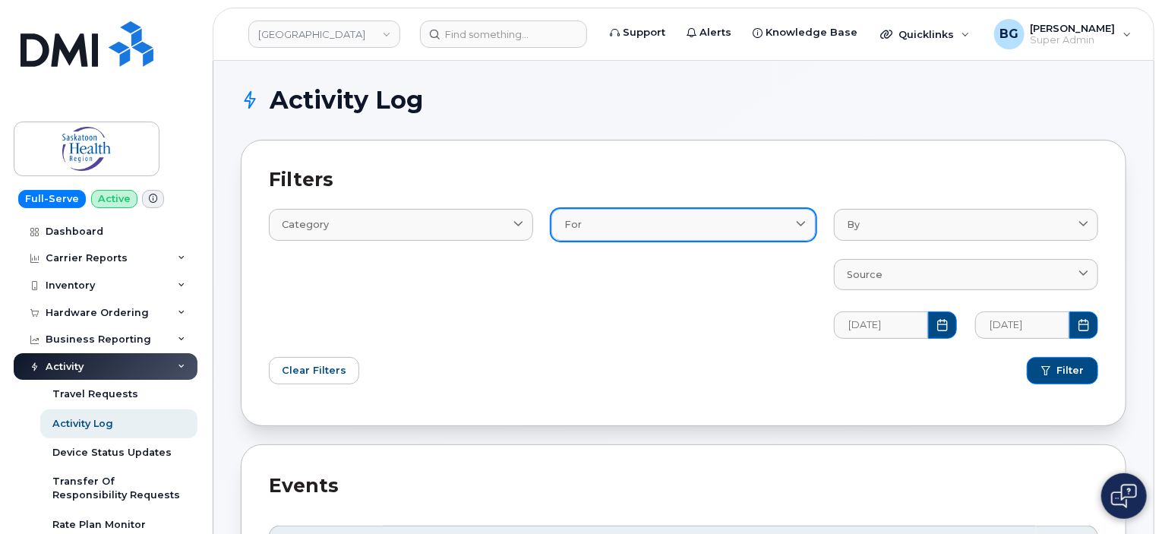
click at [803, 222] on icon at bounding box center [801, 225] width 10 height 10
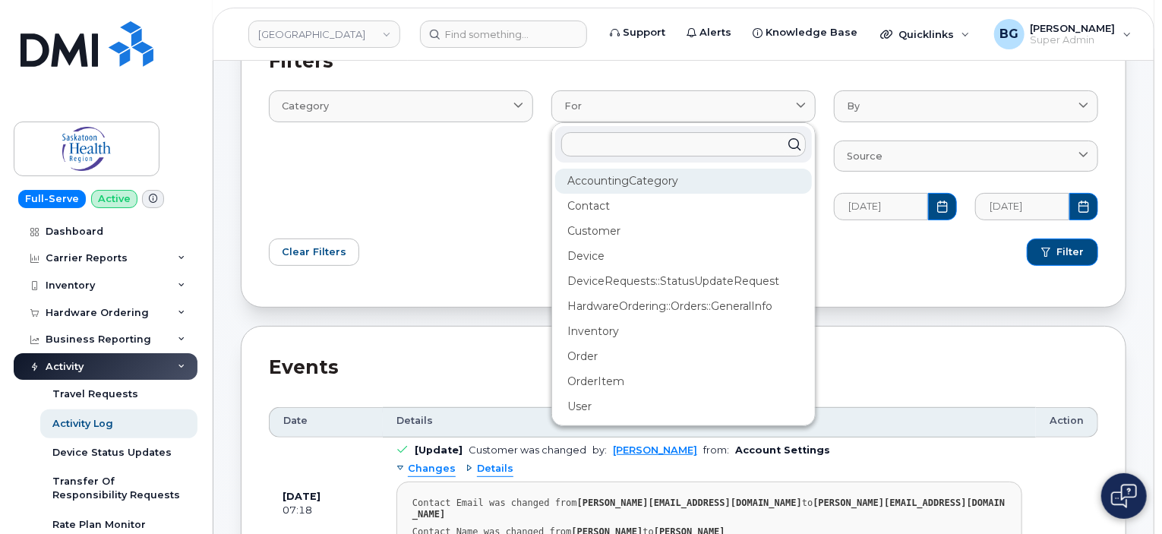
scroll to position [101, 0]
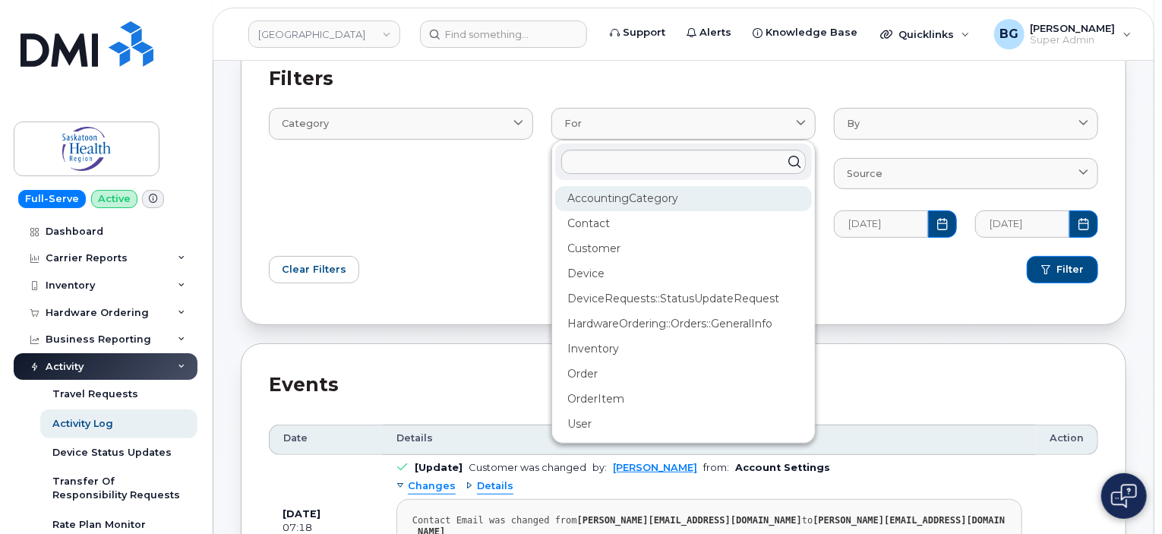
click at [647, 194] on div "AccountingCategory" at bounding box center [683, 198] width 257 height 25
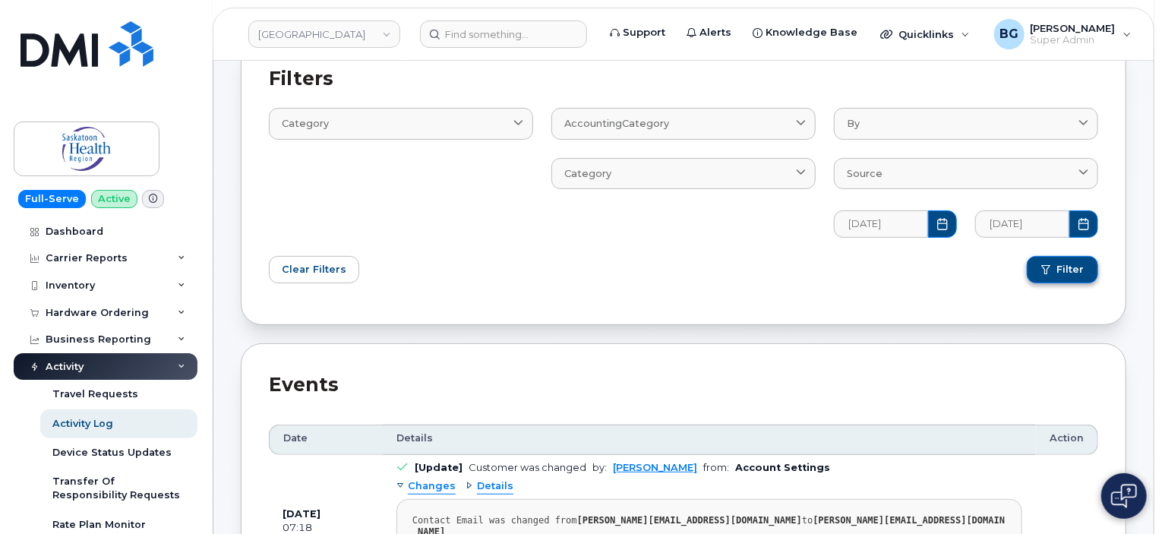
click at [1064, 270] on span "Filter" at bounding box center [1069, 270] width 27 height 14
